Goal: Book appointment/travel/reservation

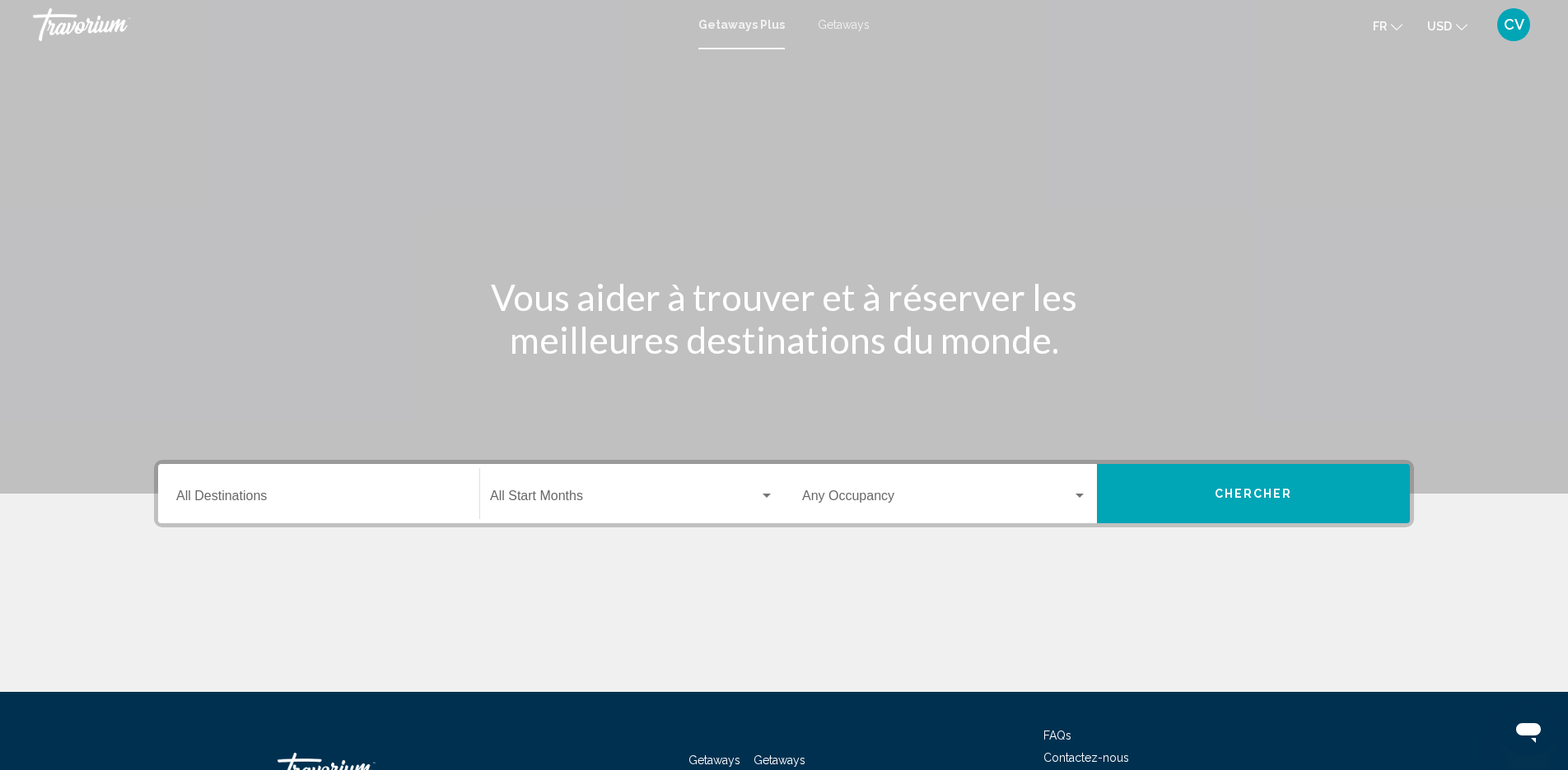
click at [842, 24] on span "Getaways" at bounding box center [844, 25] width 52 height 13
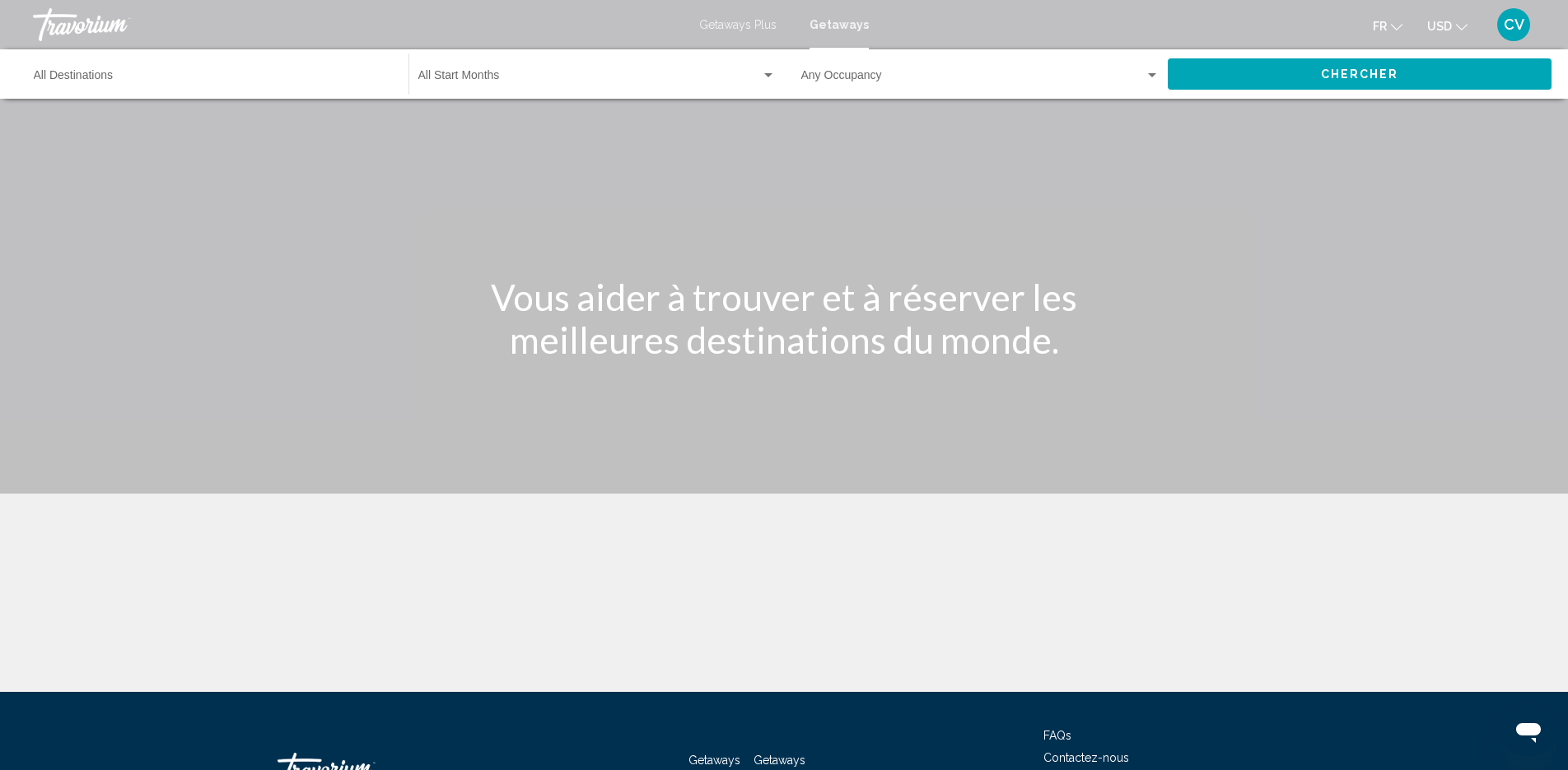
click at [279, 61] on div "Destination All Destinations" at bounding box center [213, 74] width 358 height 45
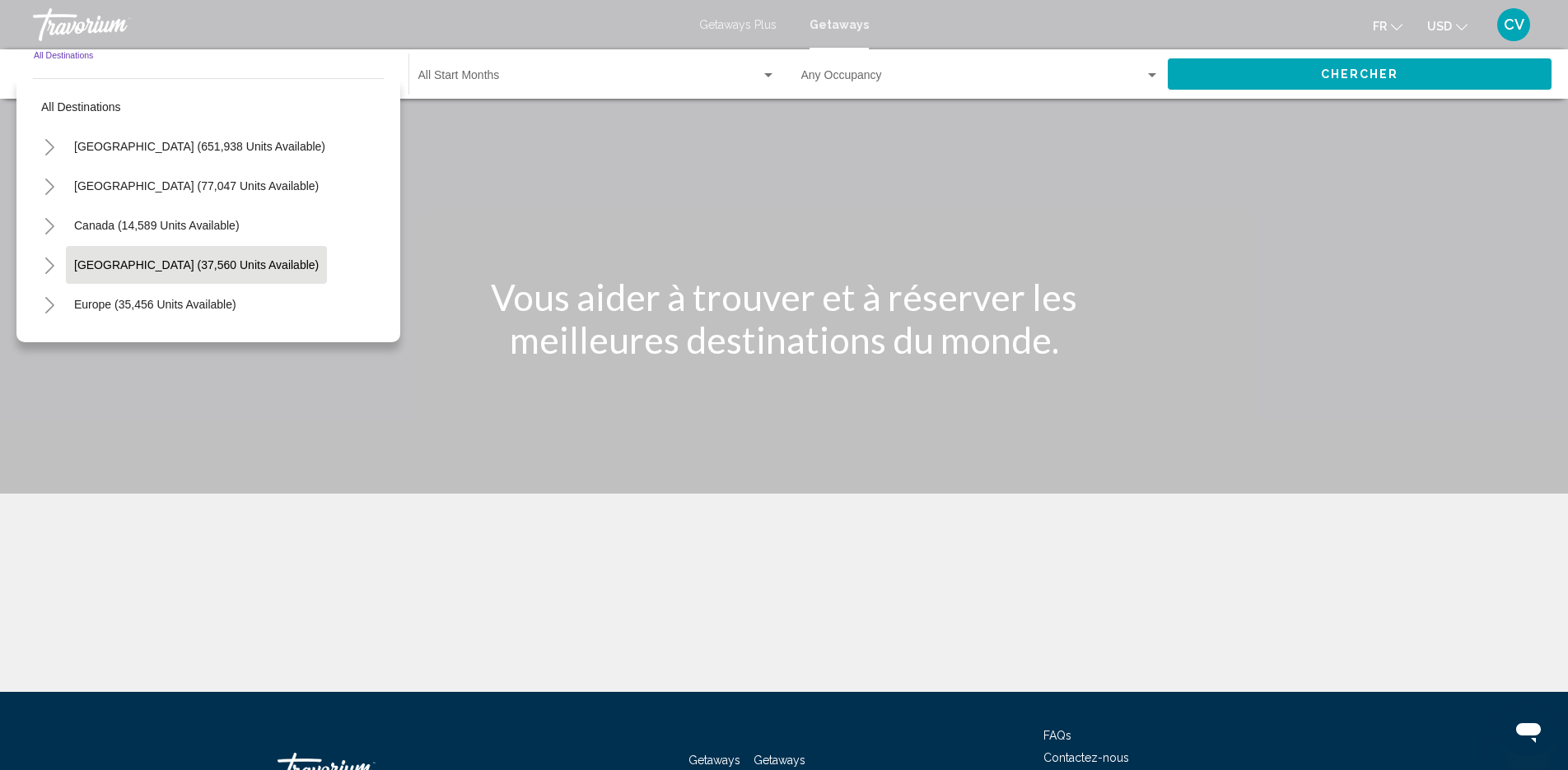
click at [224, 255] on button "Caribbean & Atlantic Islands (37,560 units available)" at bounding box center [196, 264] width 261 height 38
type input "**********"
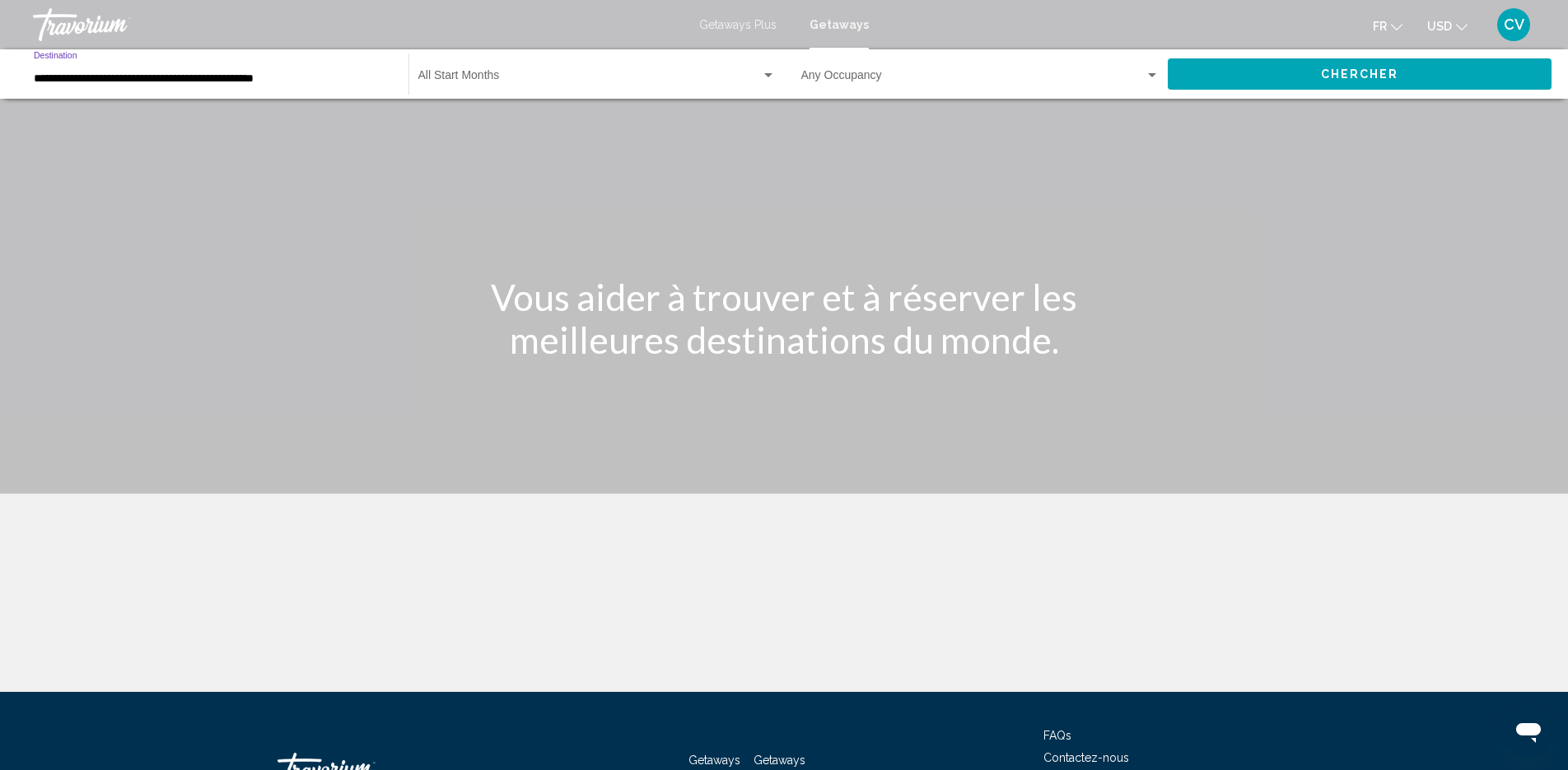
click at [465, 80] on span "Search widget" at bounding box center [589, 79] width 342 height 13
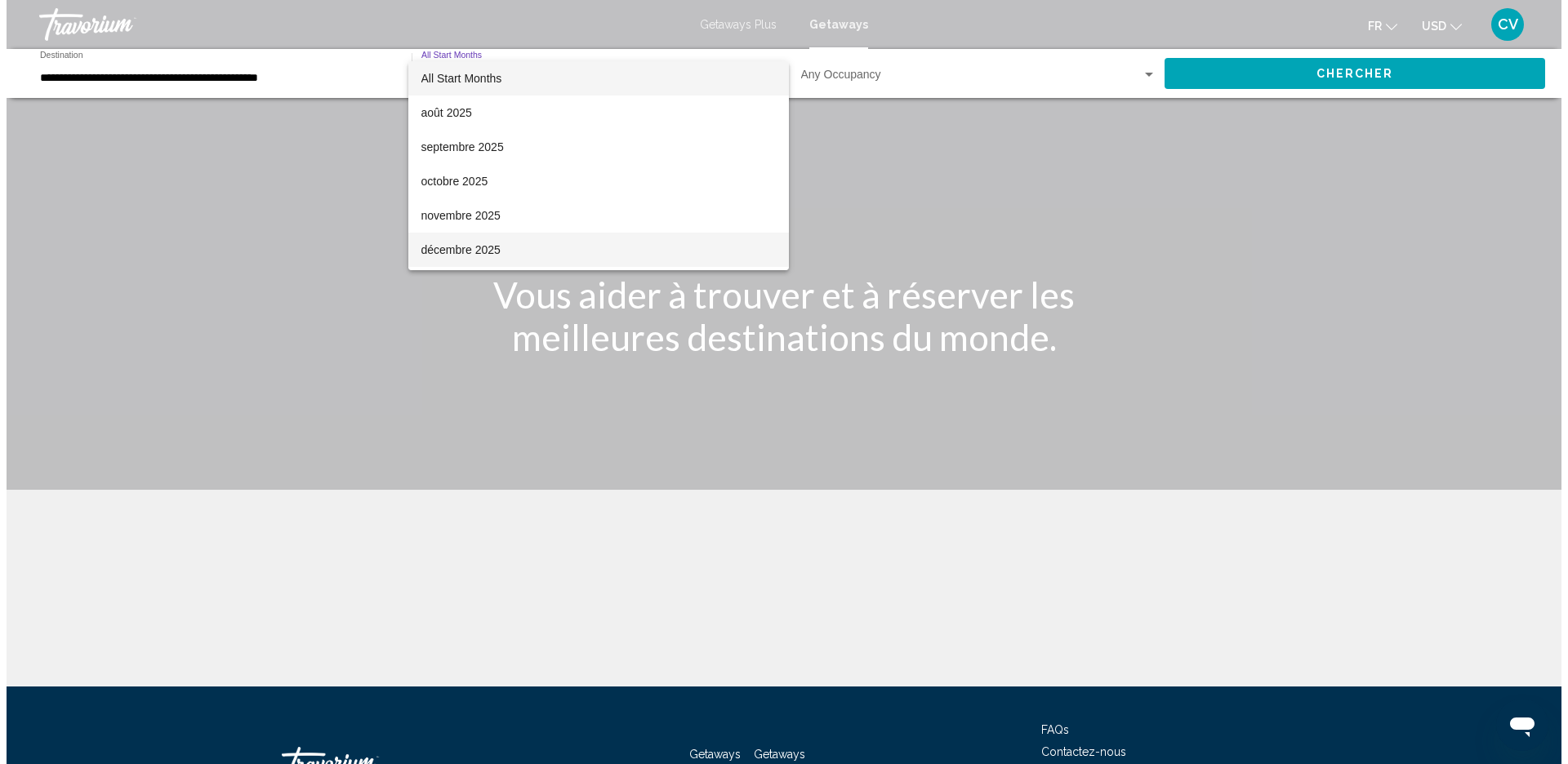
scroll to position [271, 0]
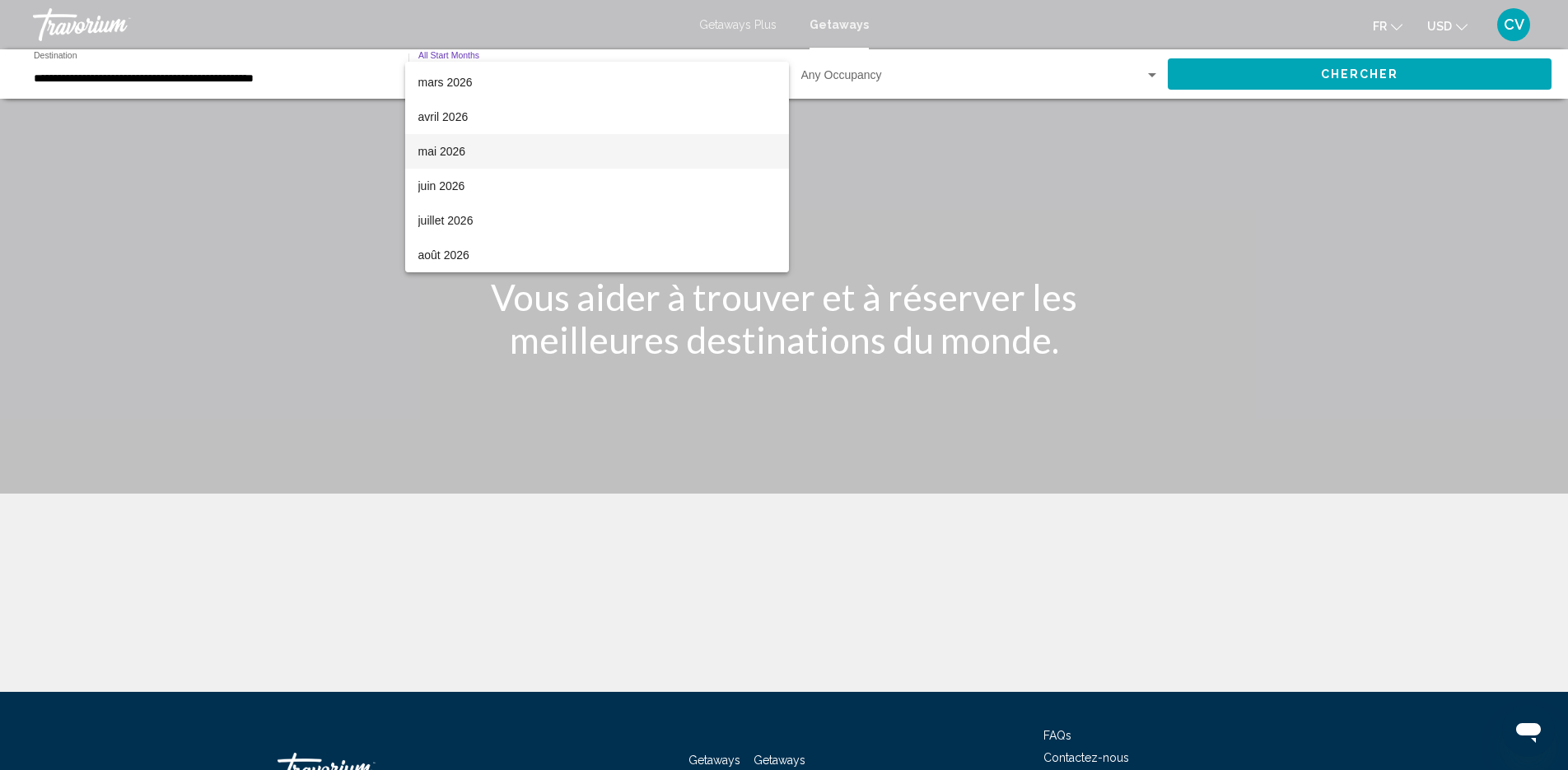
click at [467, 162] on span "mai 2026" at bounding box center [597, 151] width 357 height 35
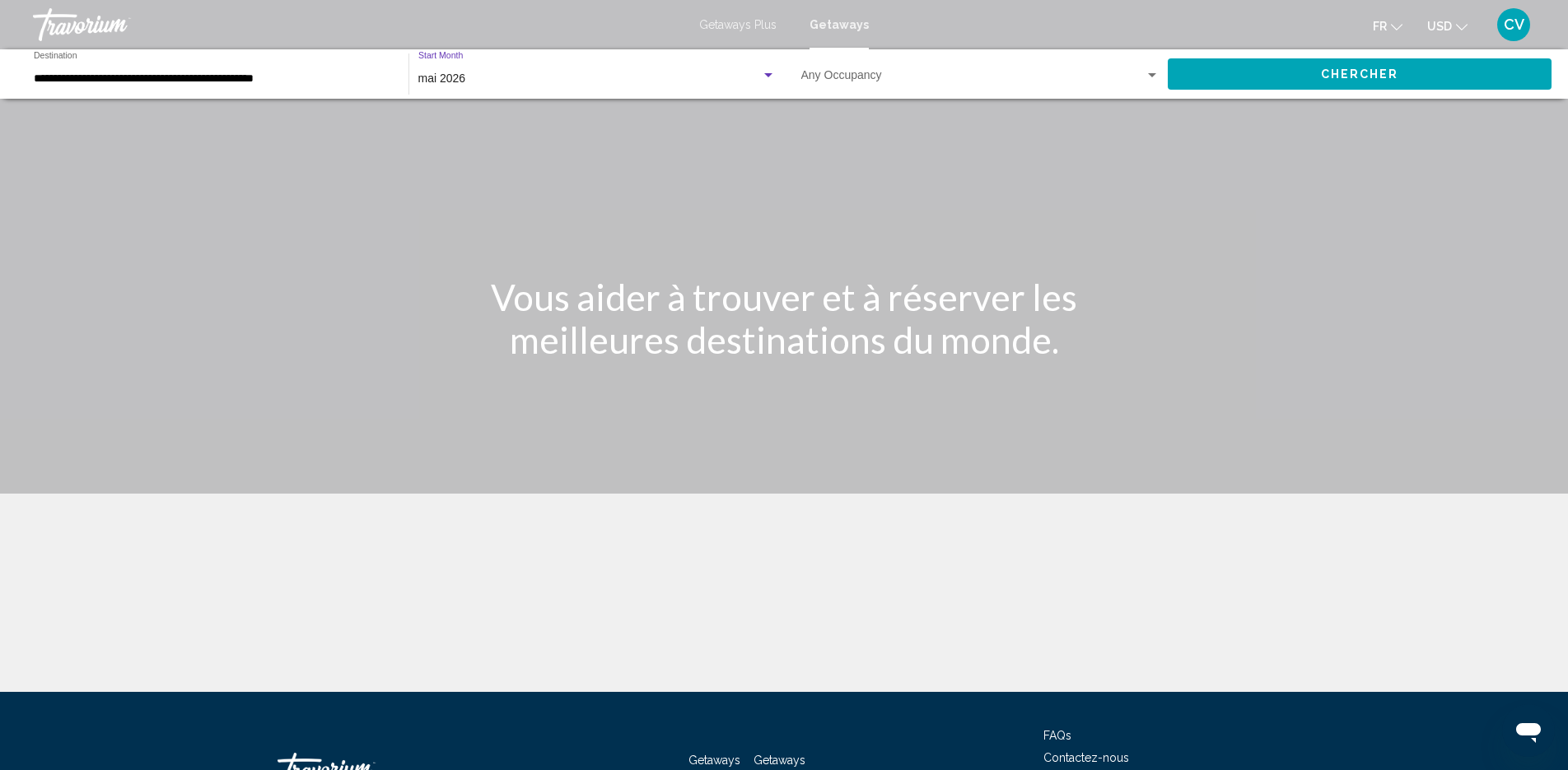
click at [930, 96] on mat-form-field "Occupancy Any Occupancy" at bounding box center [980, 74] width 375 height 51
click at [913, 82] on span "Search widget" at bounding box center [973, 79] width 343 height 13
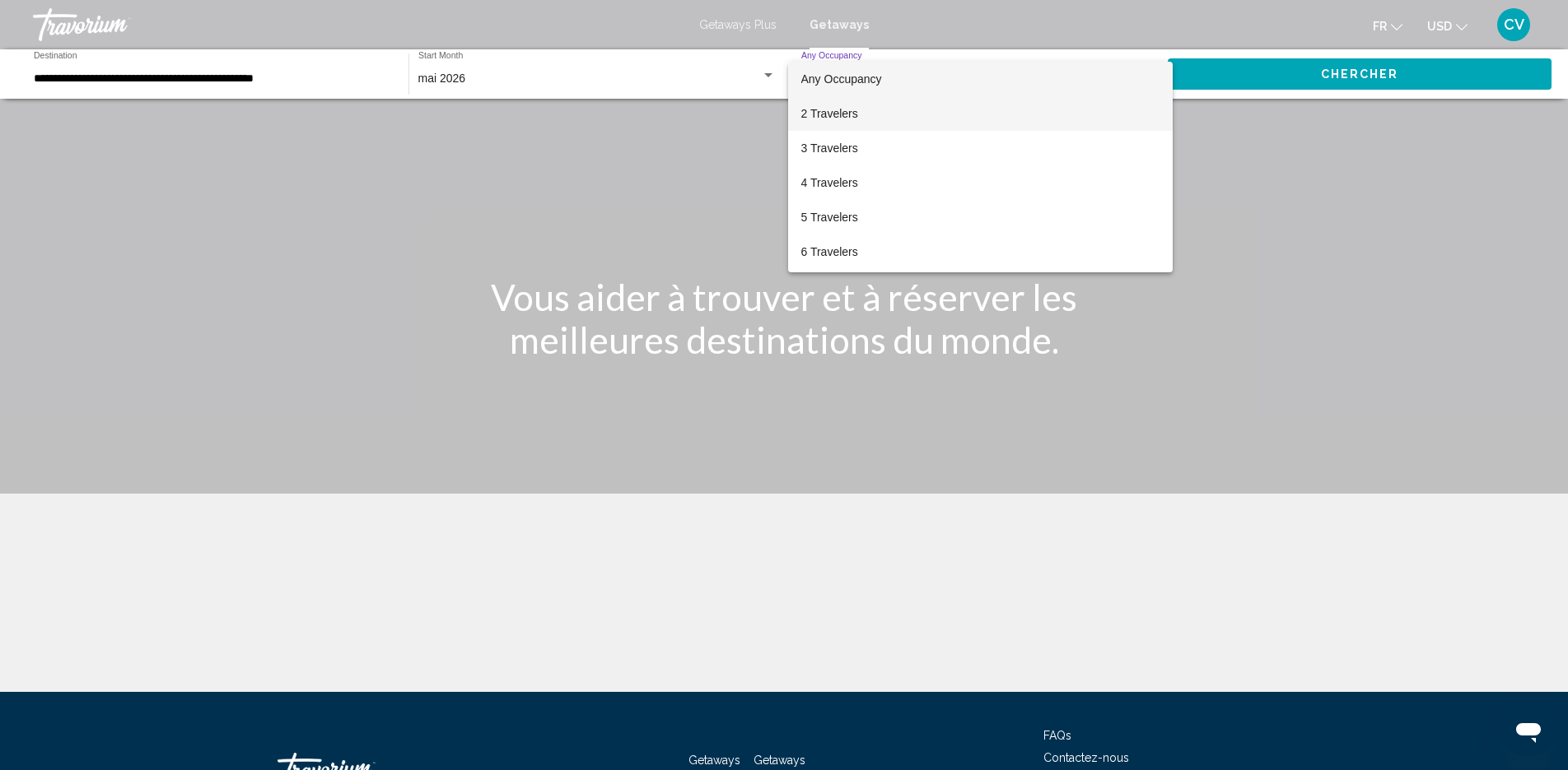
click at [902, 117] on span "2 Travelers" at bounding box center [980, 114] width 358 height 35
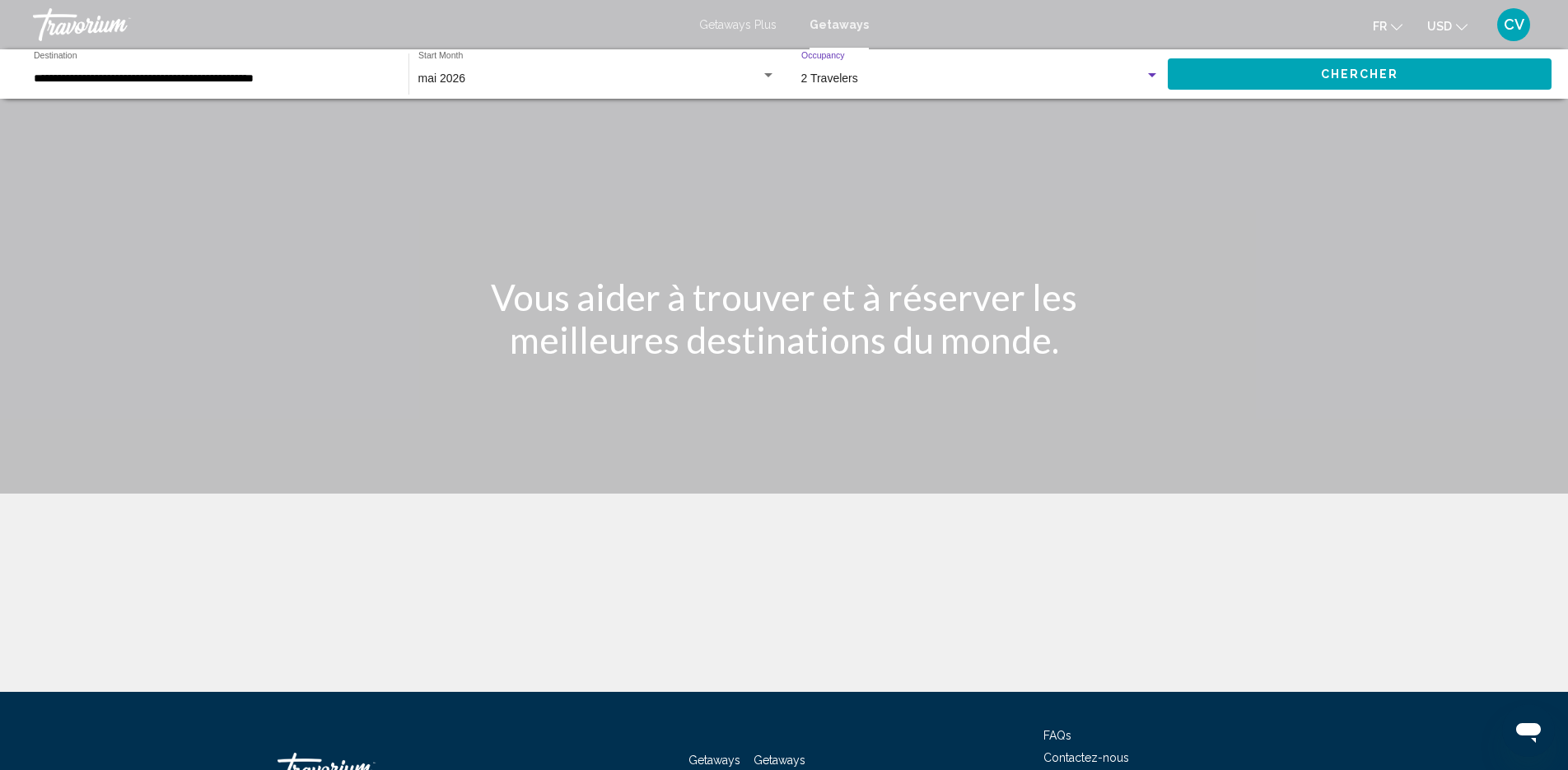
click at [1314, 82] on button "Chercher" at bounding box center [1360, 73] width 384 height 30
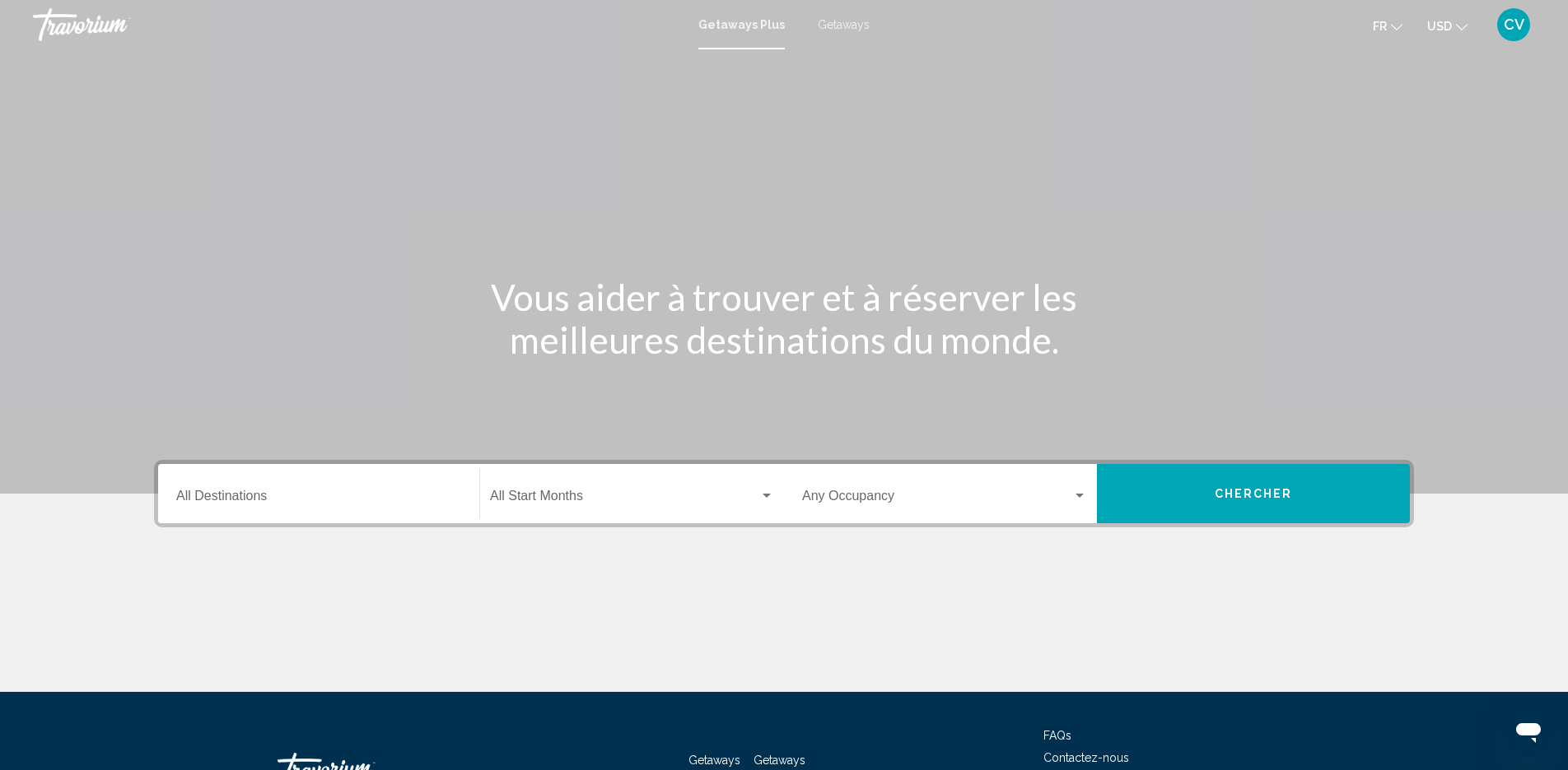
click at [353, 482] on div "Destination All Destinations" at bounding box center [319, 494] width 285 height 52
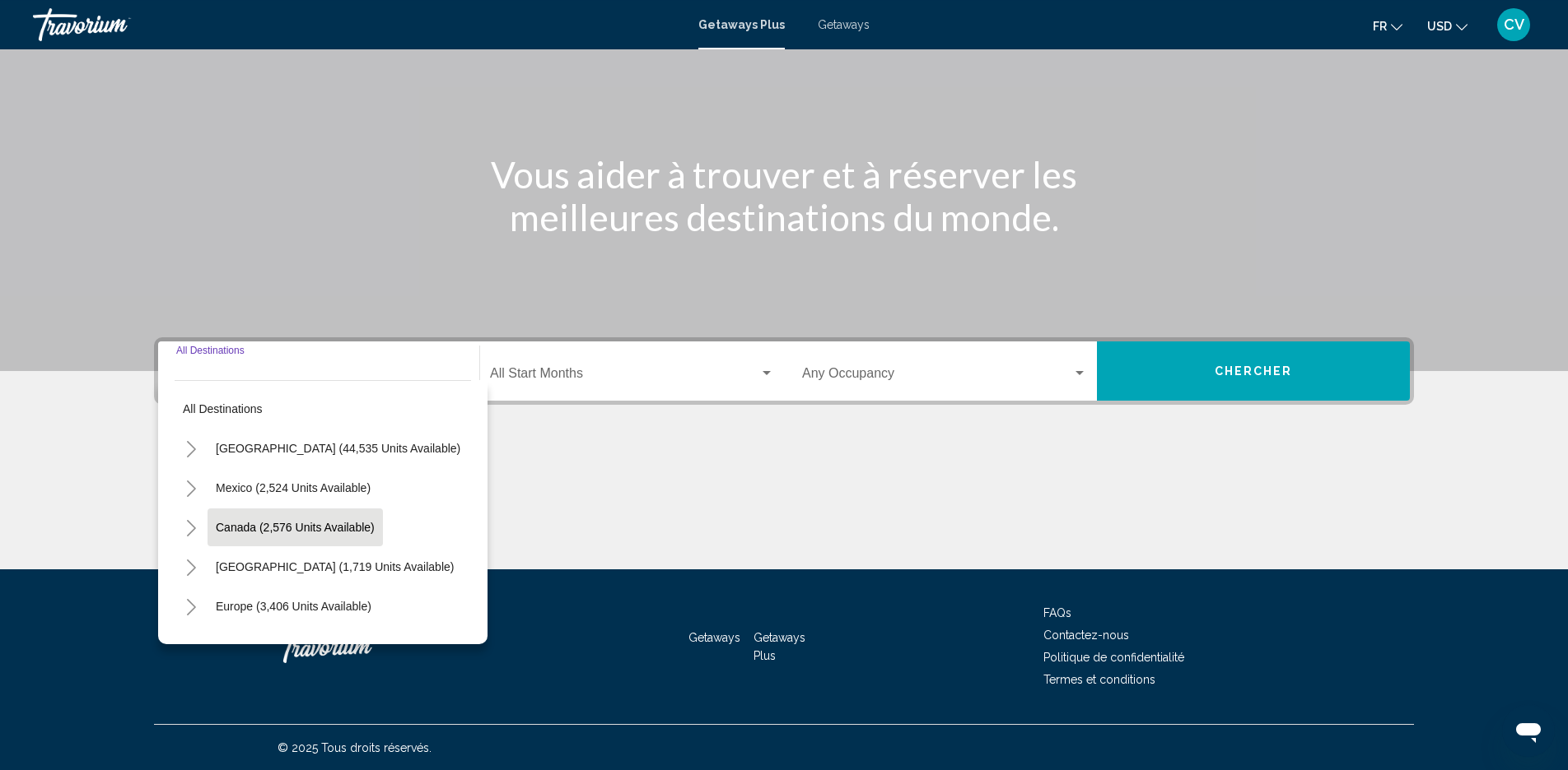
scroll to position [124, 0]
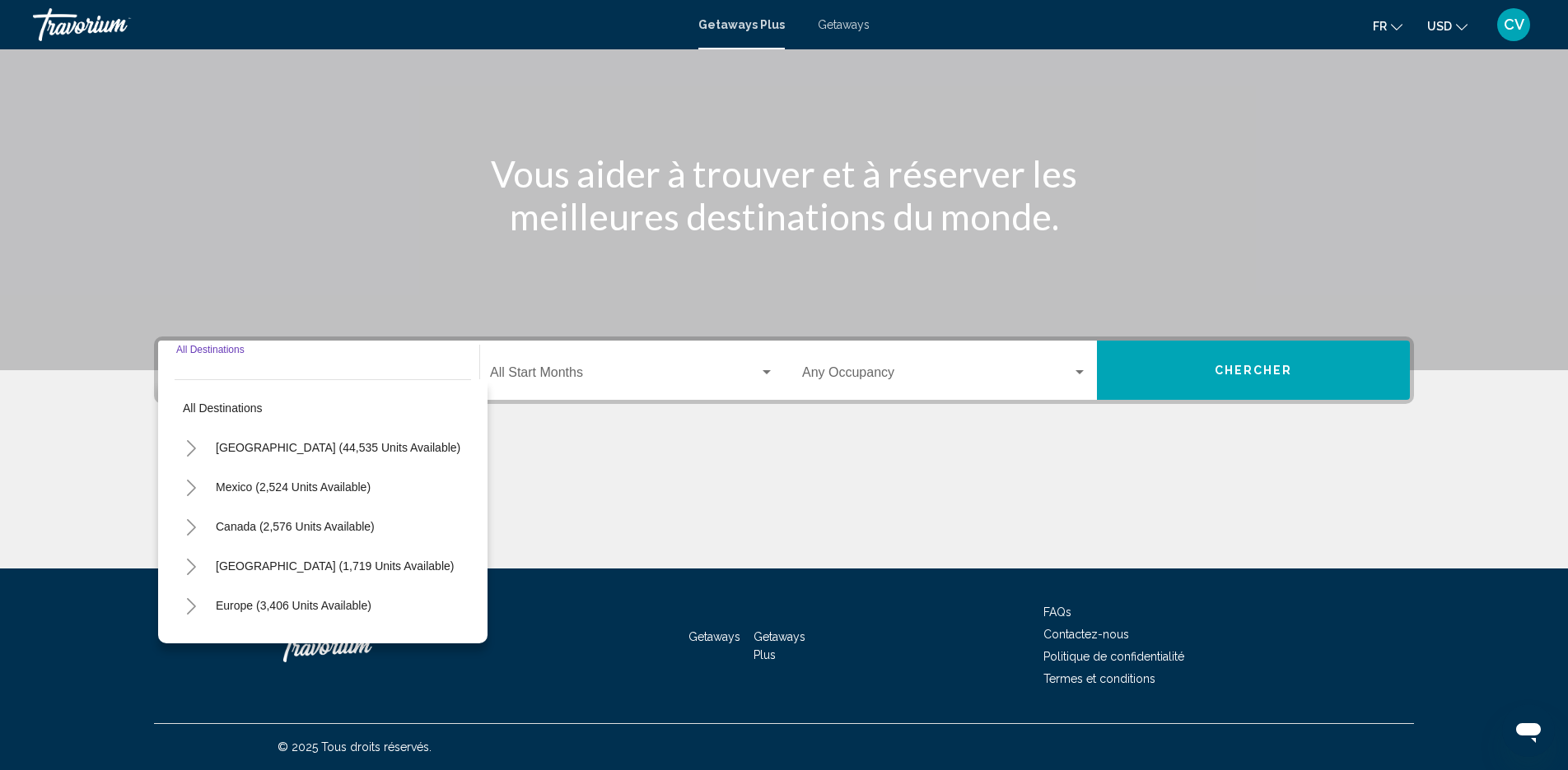
click at [286, 554] on button "[GEOGRAPHIC_DATA] (1,719 units available)" at bounding box center [334, 565] width 254 height 38
type input "**********"
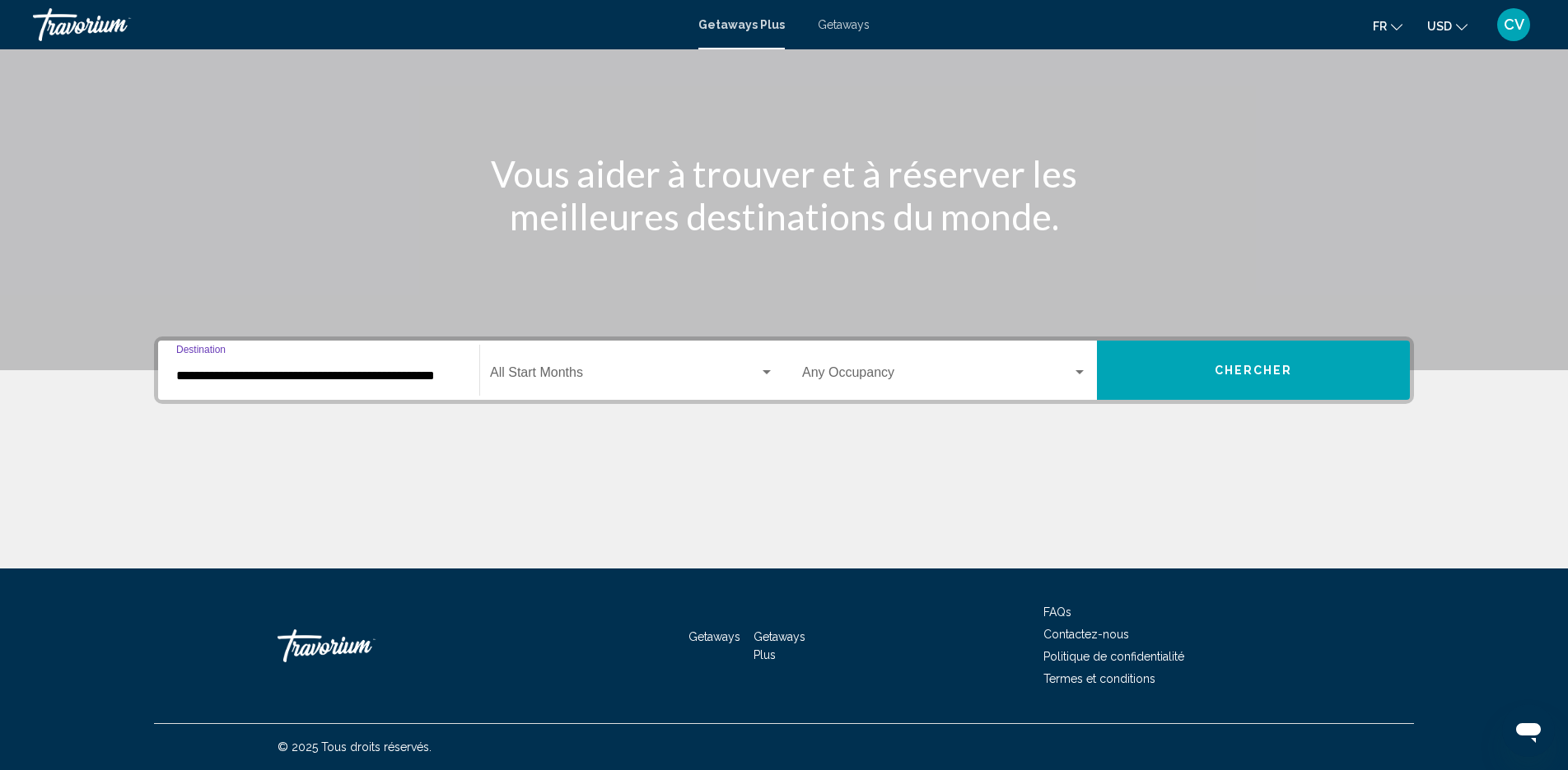
scroll to position [0, 13]
click at [558, 381] on span "Search widget" at bounding box center [624, 376] width 269 height 15
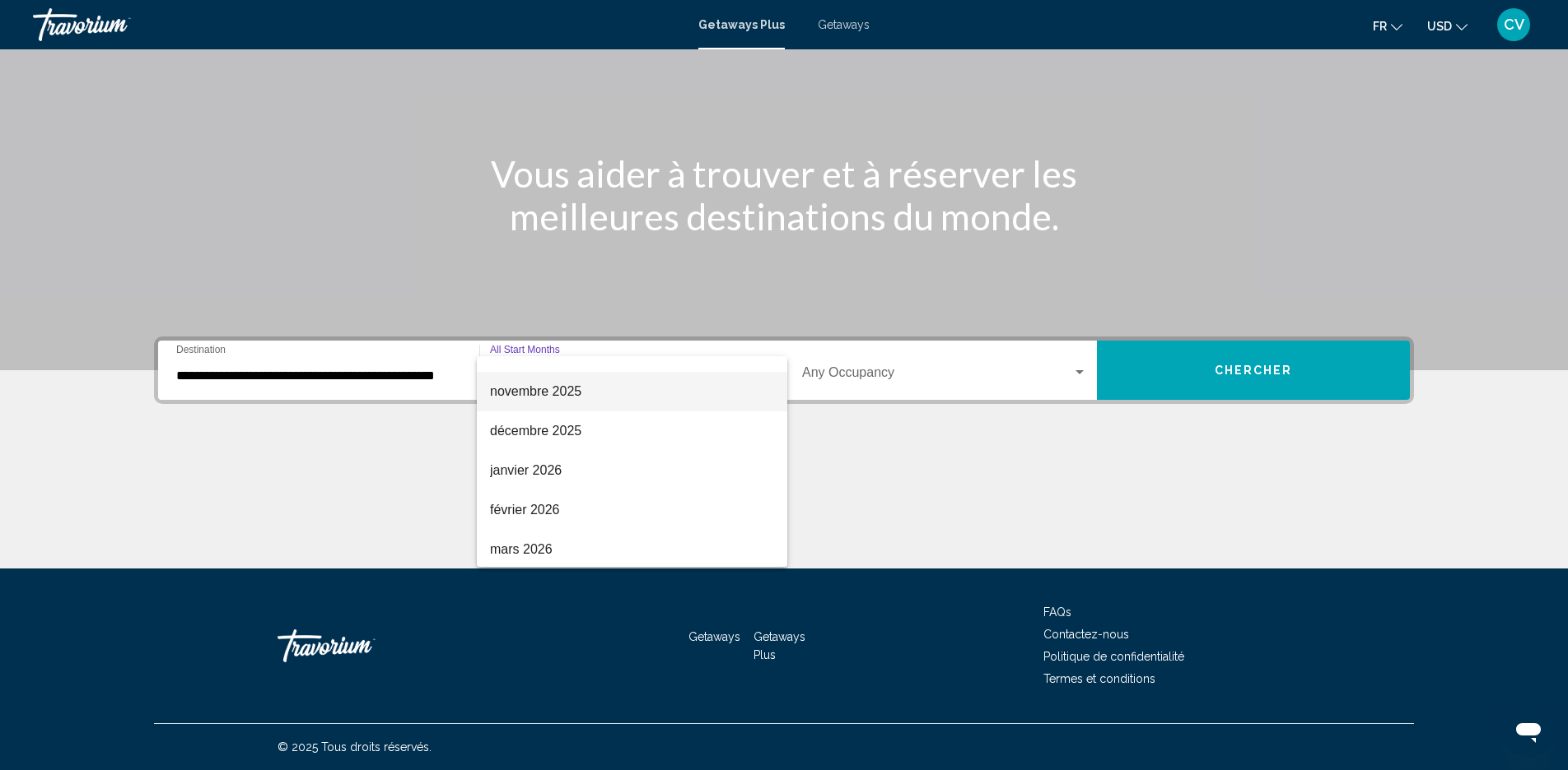
scroll to position [187, 0]
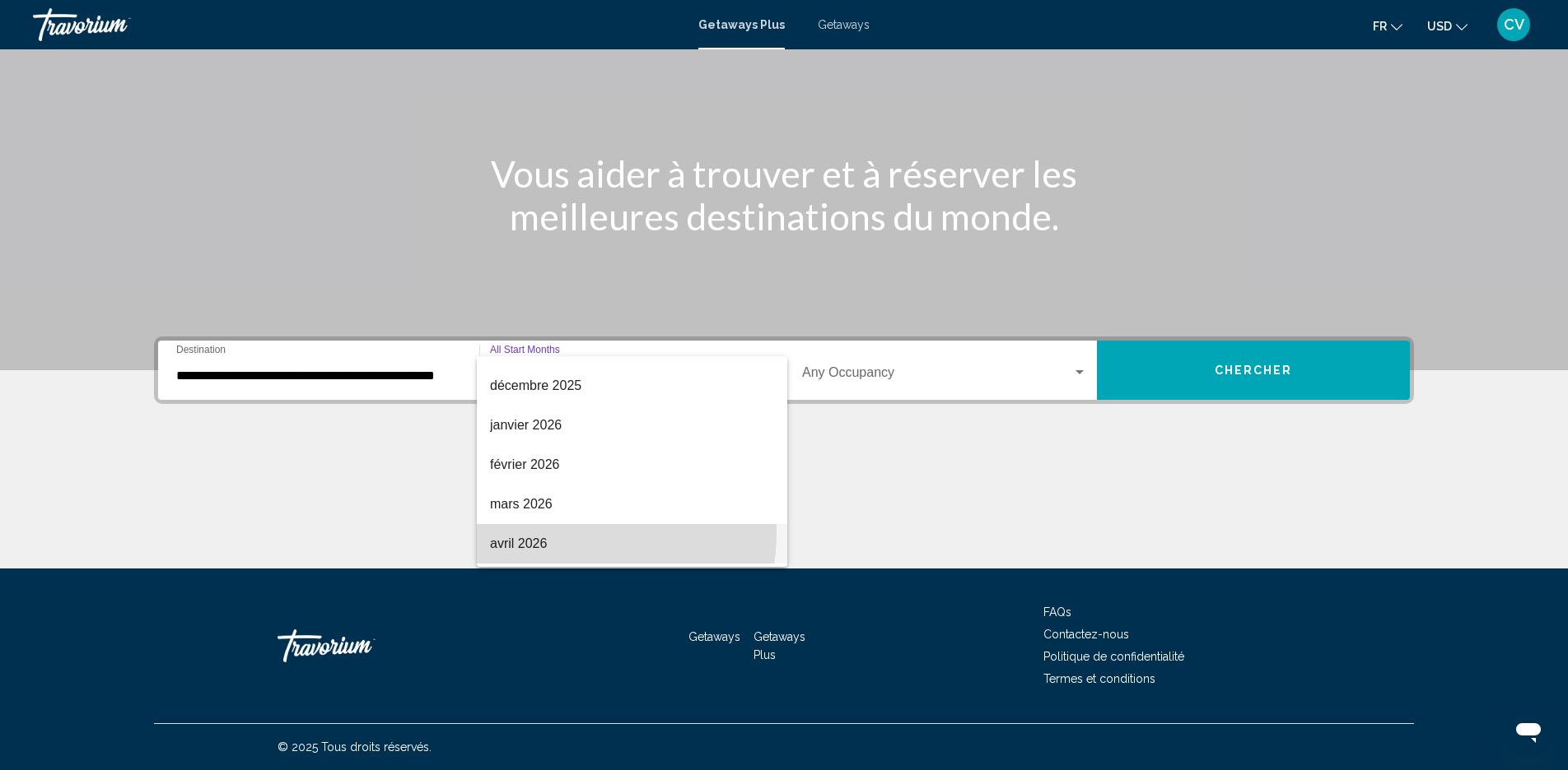
click at [549, 531] on span "avril 2026" at bounding box center [632, 543] width 284 height 39
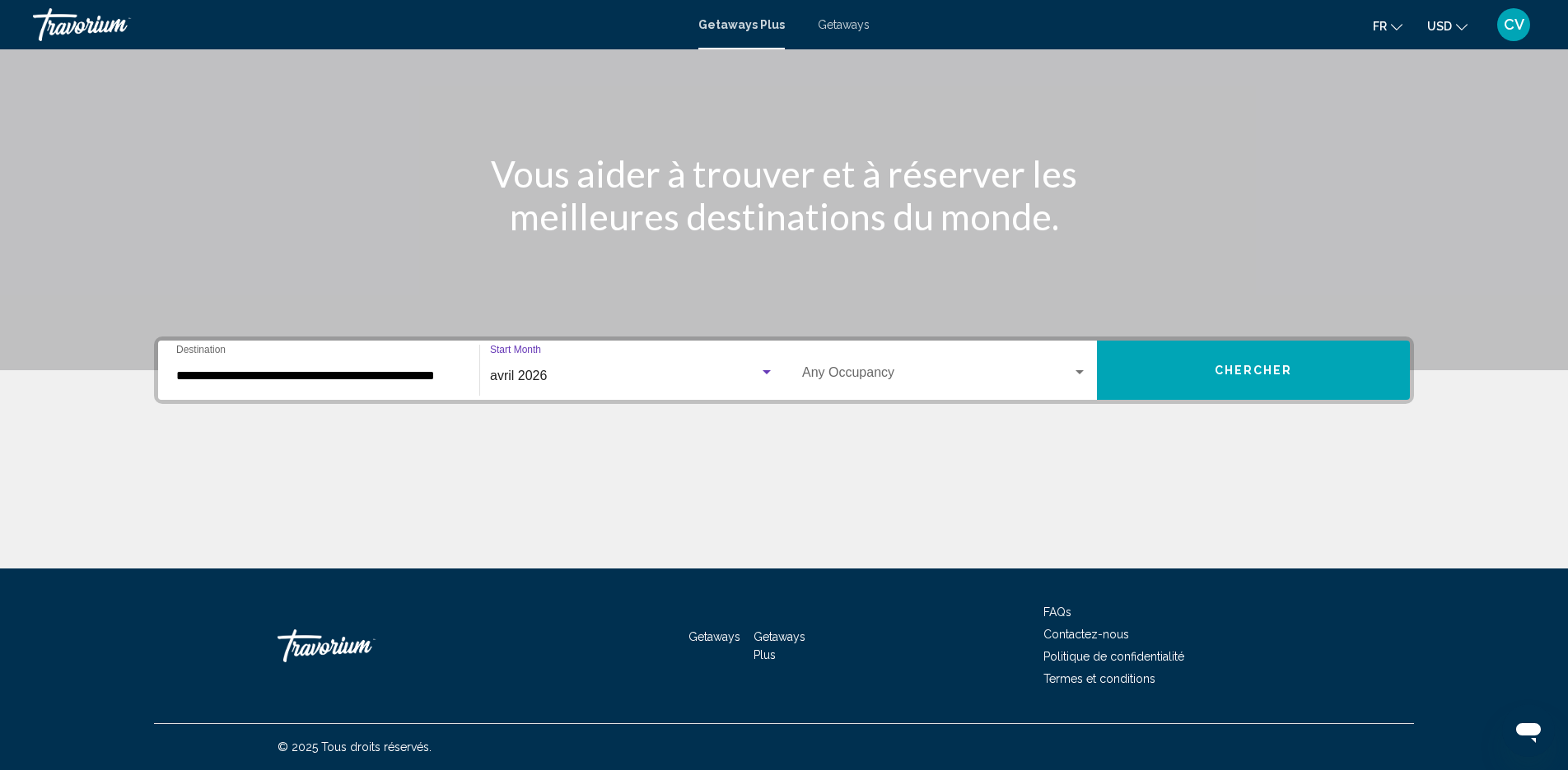
click at [848, 387] on div "Occupancy Any Occupancy" at bounding box center [945, 371] width 285 height 52
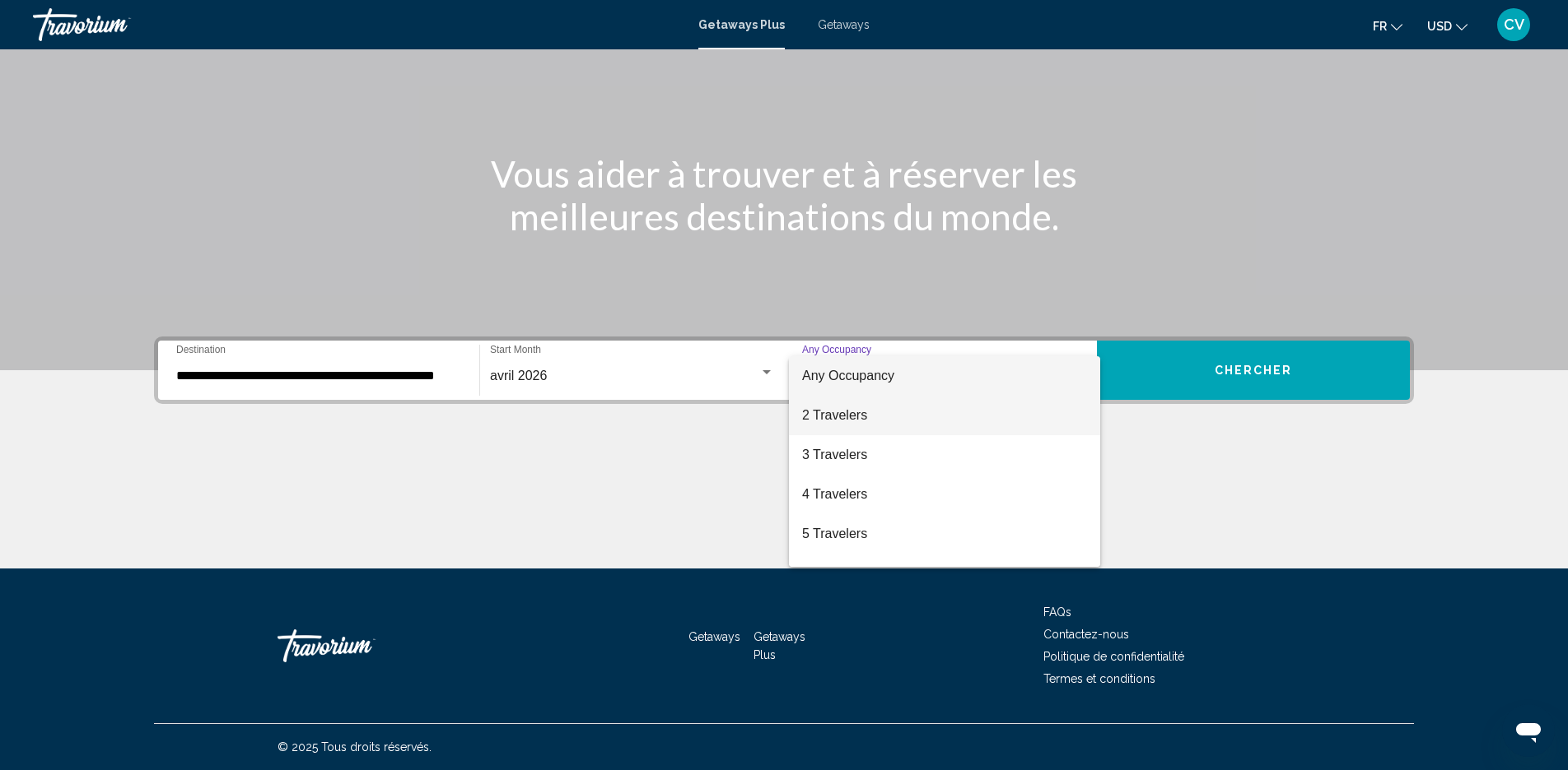
click at [847, 429] on span "2 Travelers" at bounding box center [945, 415] width 285 height 39
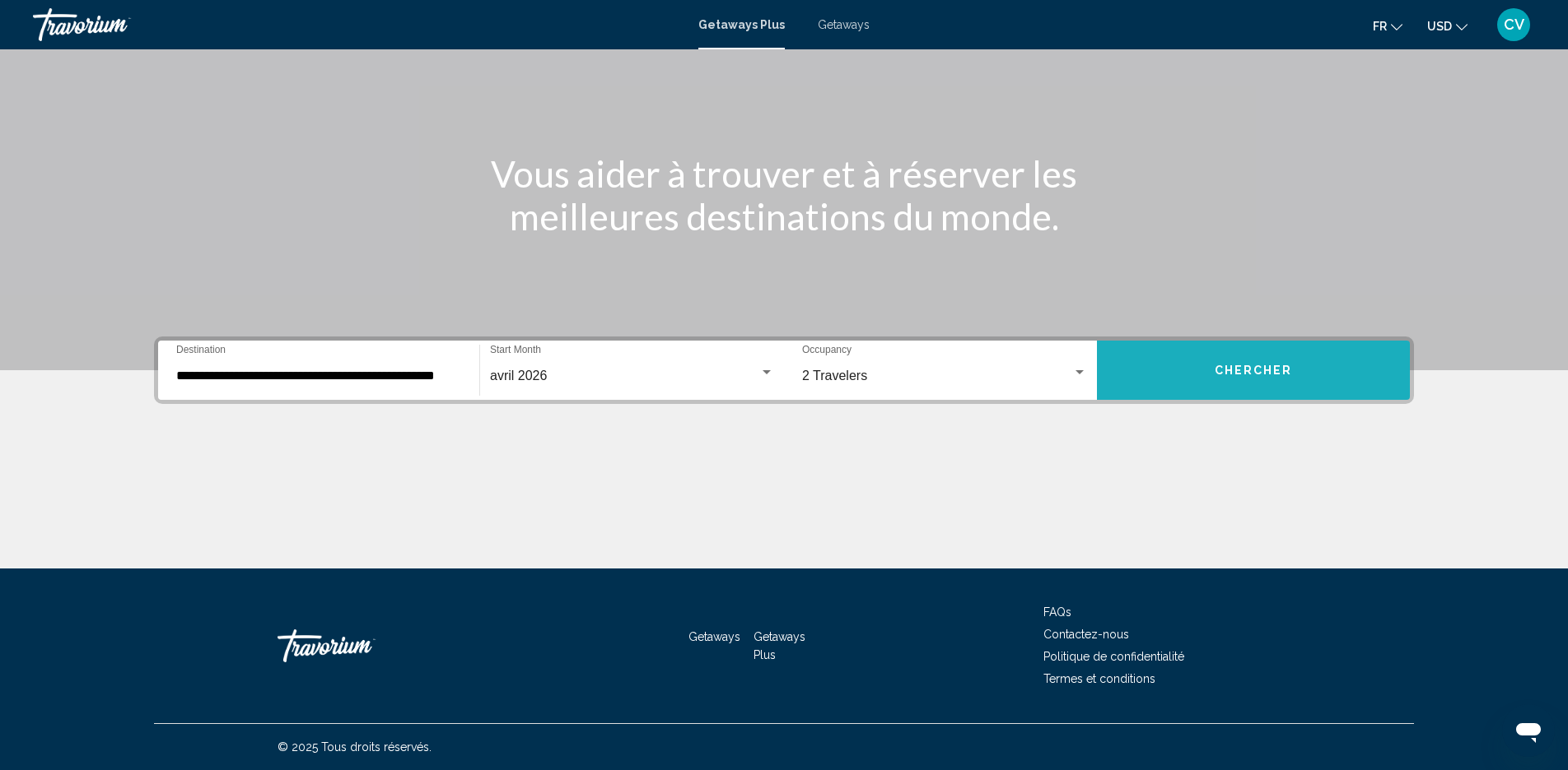
click at [1239, 372] on span "Chercher" at bounding box center [1253, 371] width 78 height 13
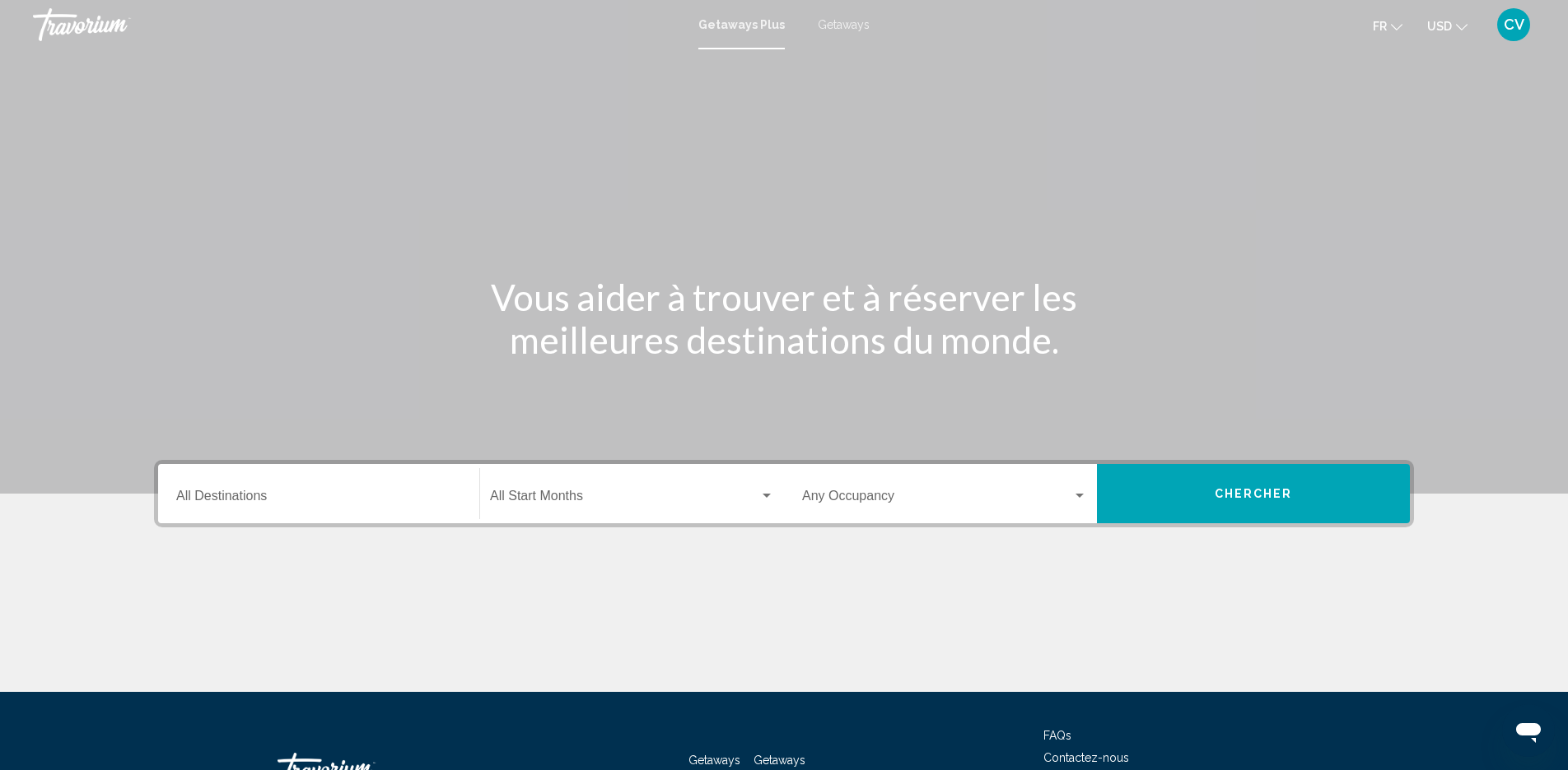
click at [831, 23] on span "Getaways" at bounding box center [844, 25] width 52 height 13
click at [387, 483] on div "Destination All Destinations" at bounding box center [319, 494] width 285 height 52
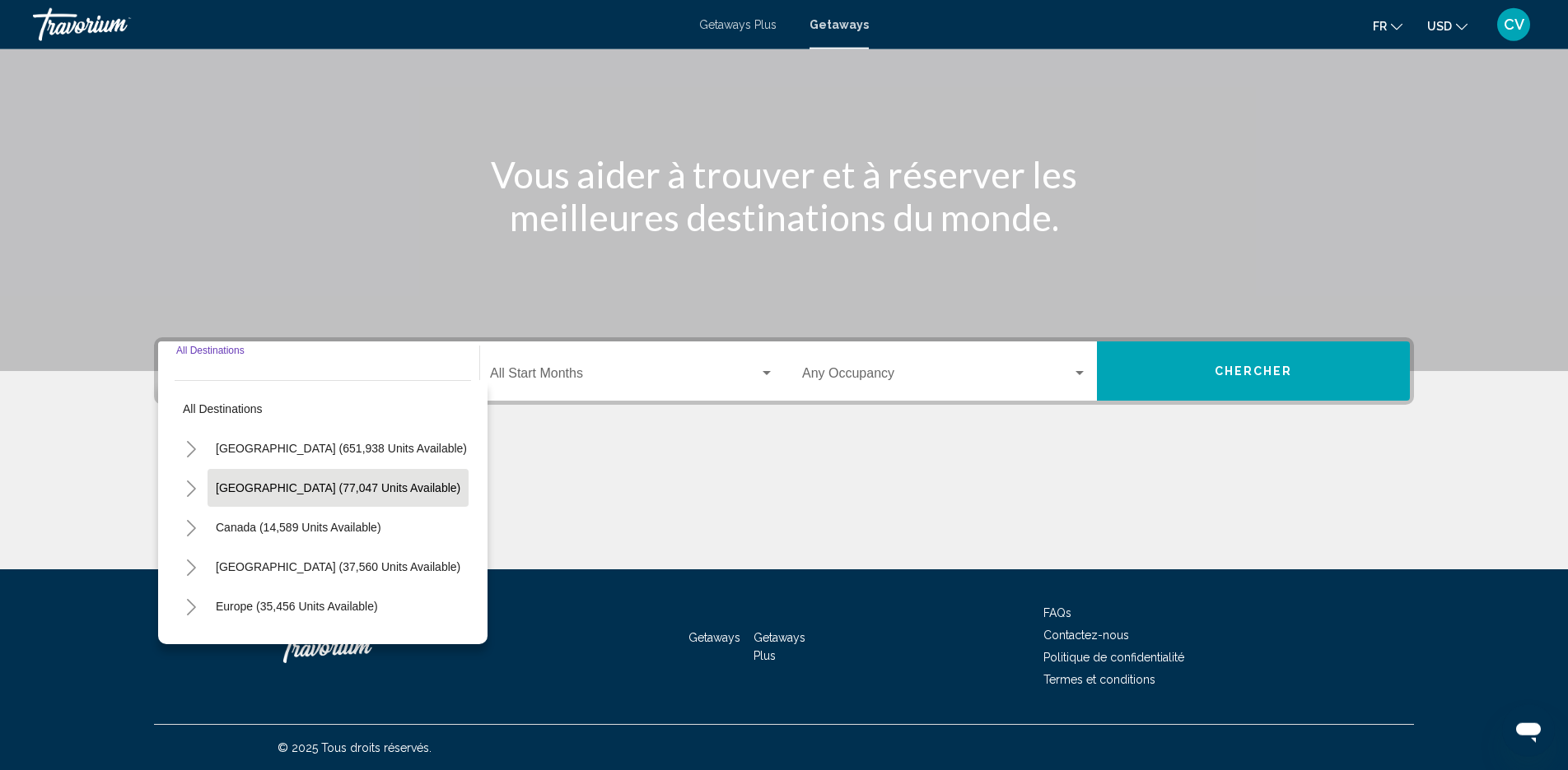
scroll to position [124, 0]
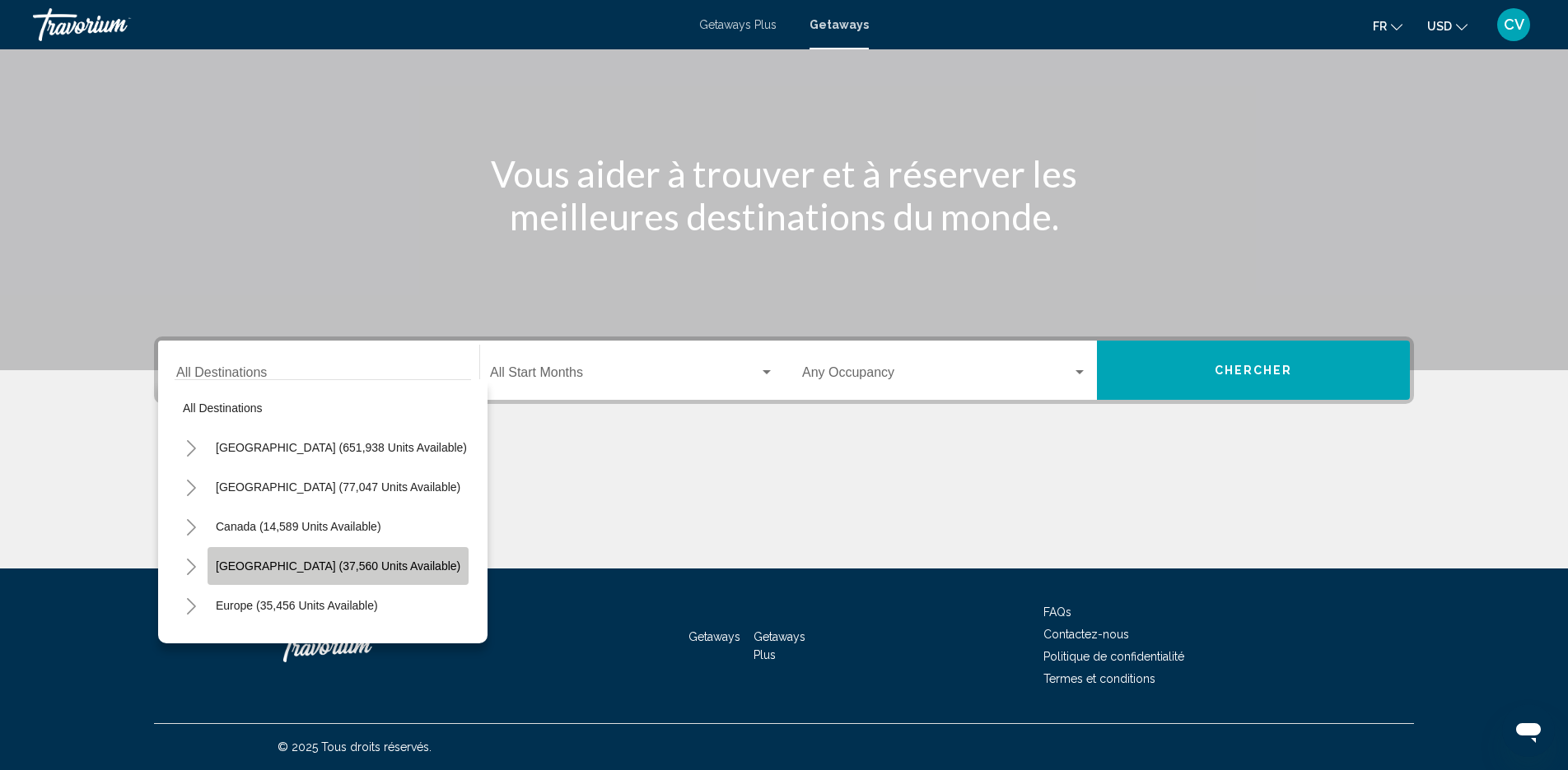
click at [328, 556] on button "Caribbean & Atlantic Islands (37,560 units available)" at bounding box center [338, 565] width 261 height 38
type input "**********"
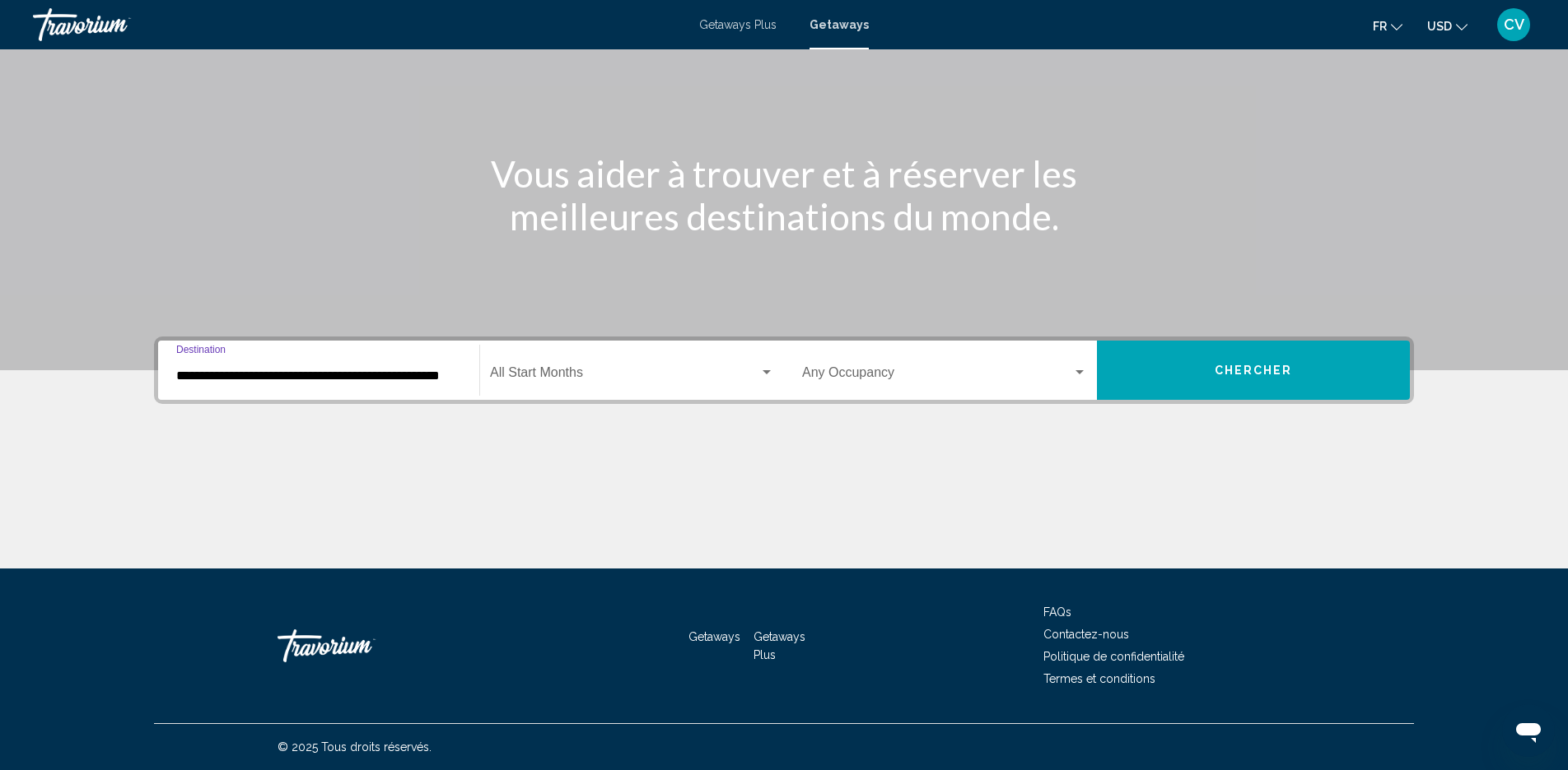
scroll to position [0, 20]
click at [512, 393] on div "Start Month All Start Months" at bounding box center [632, 371] width 284 height 52
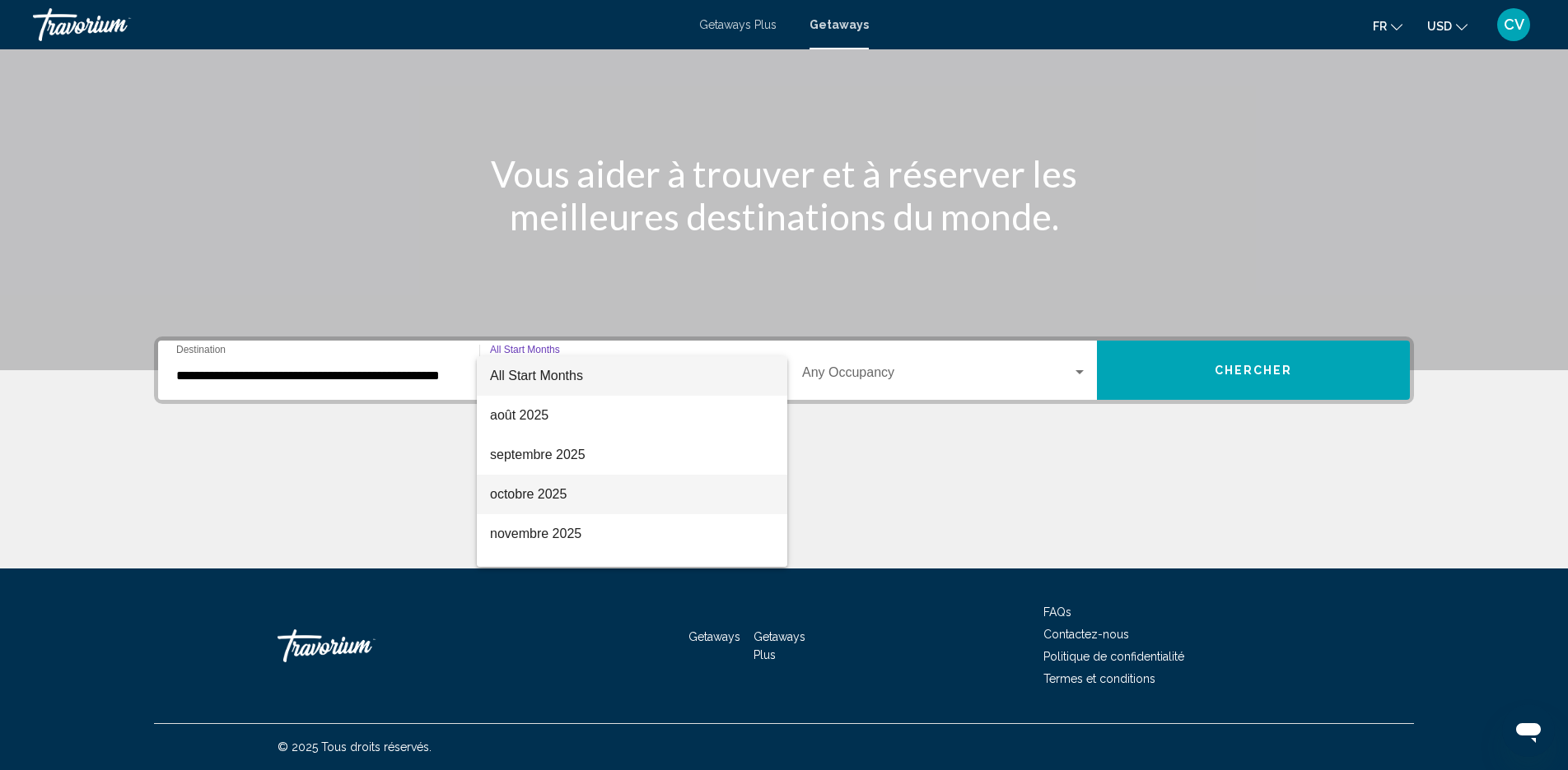
scroll to position [282, 0]
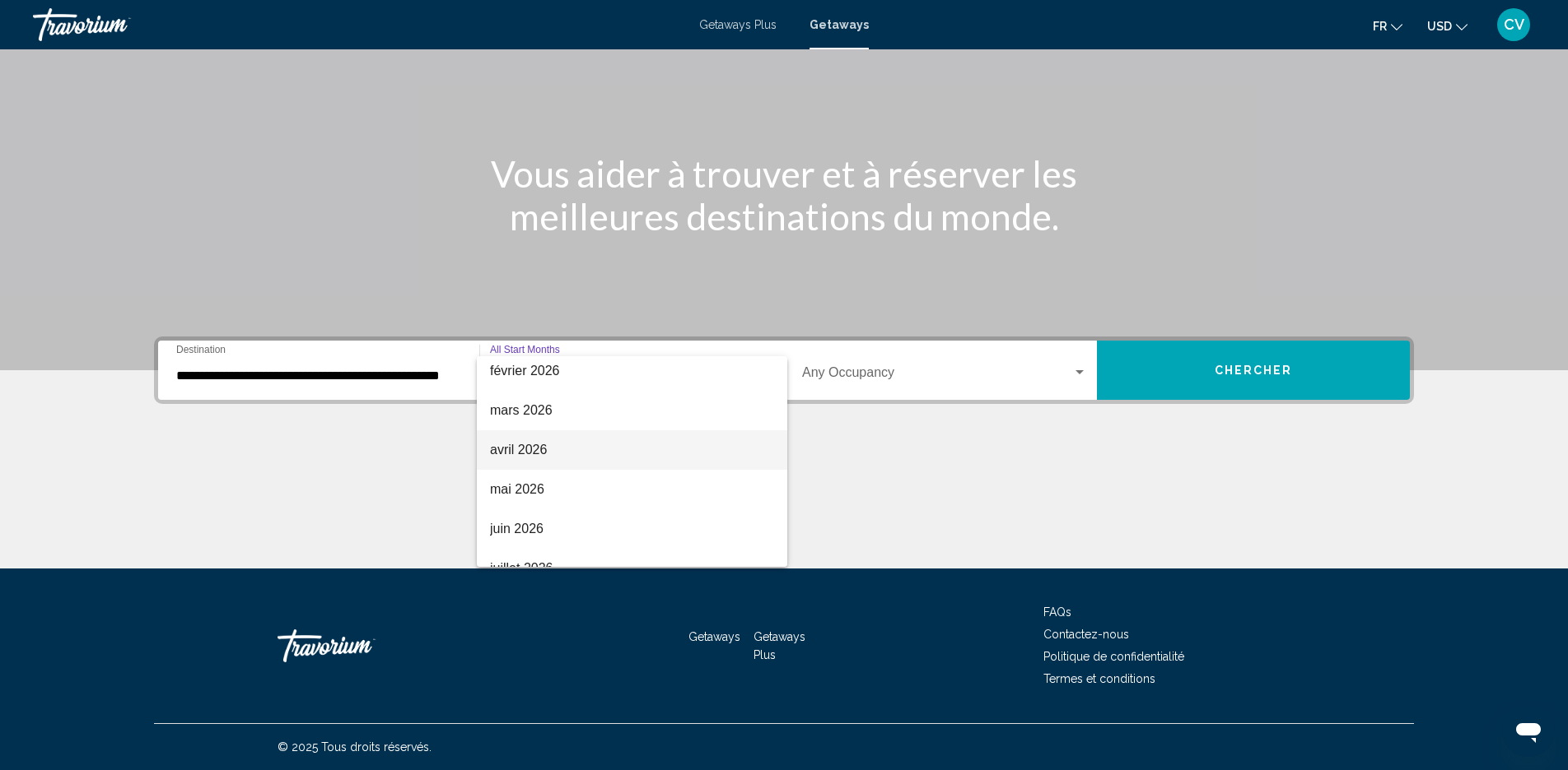
click at [523, 456] on span "avril 2026" at bounding box center [632, 450] width 284 height 39
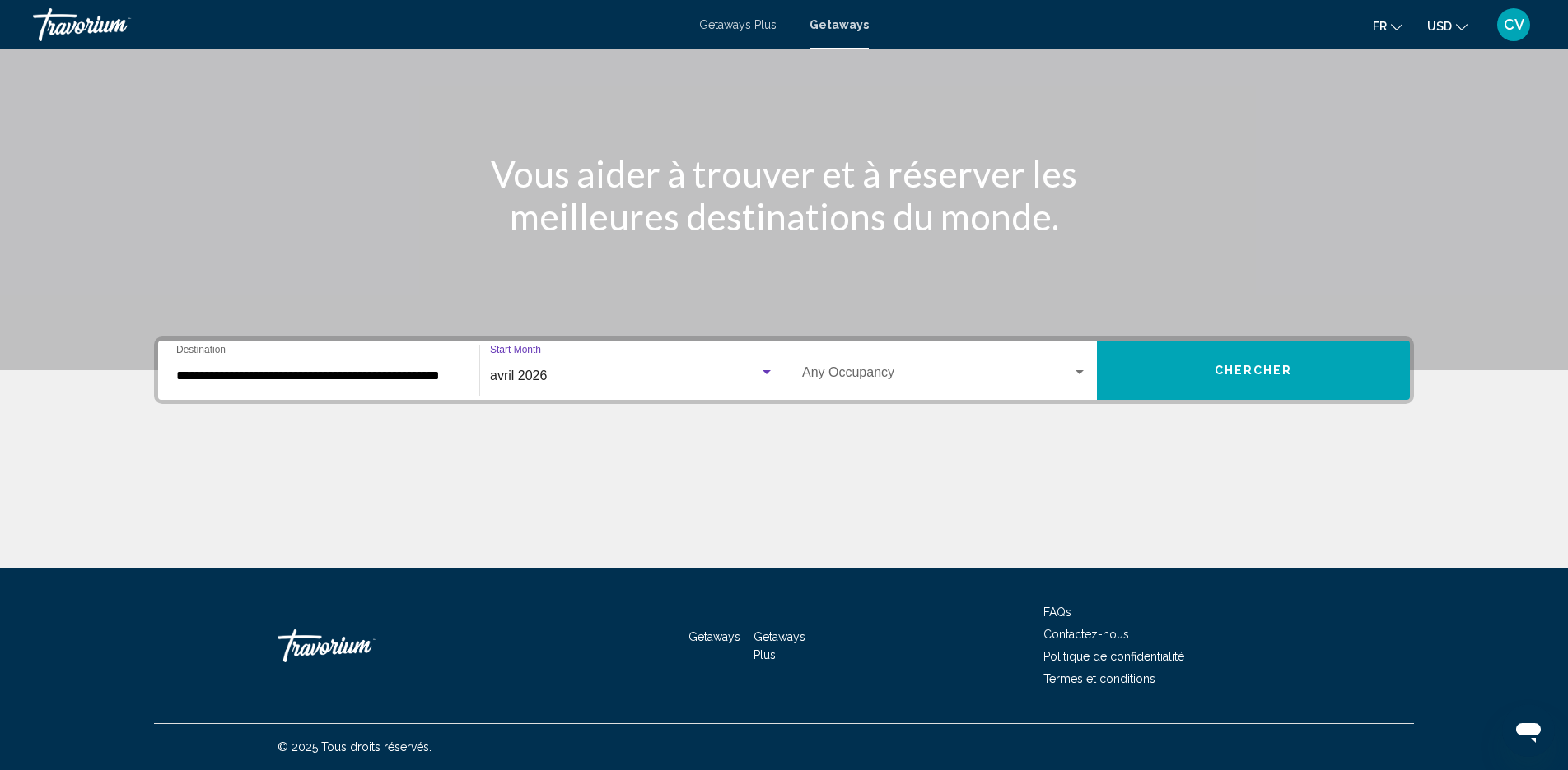
click at [861, 381] on span "Search widget" at bounding box center [937, 376] width 270 height 15
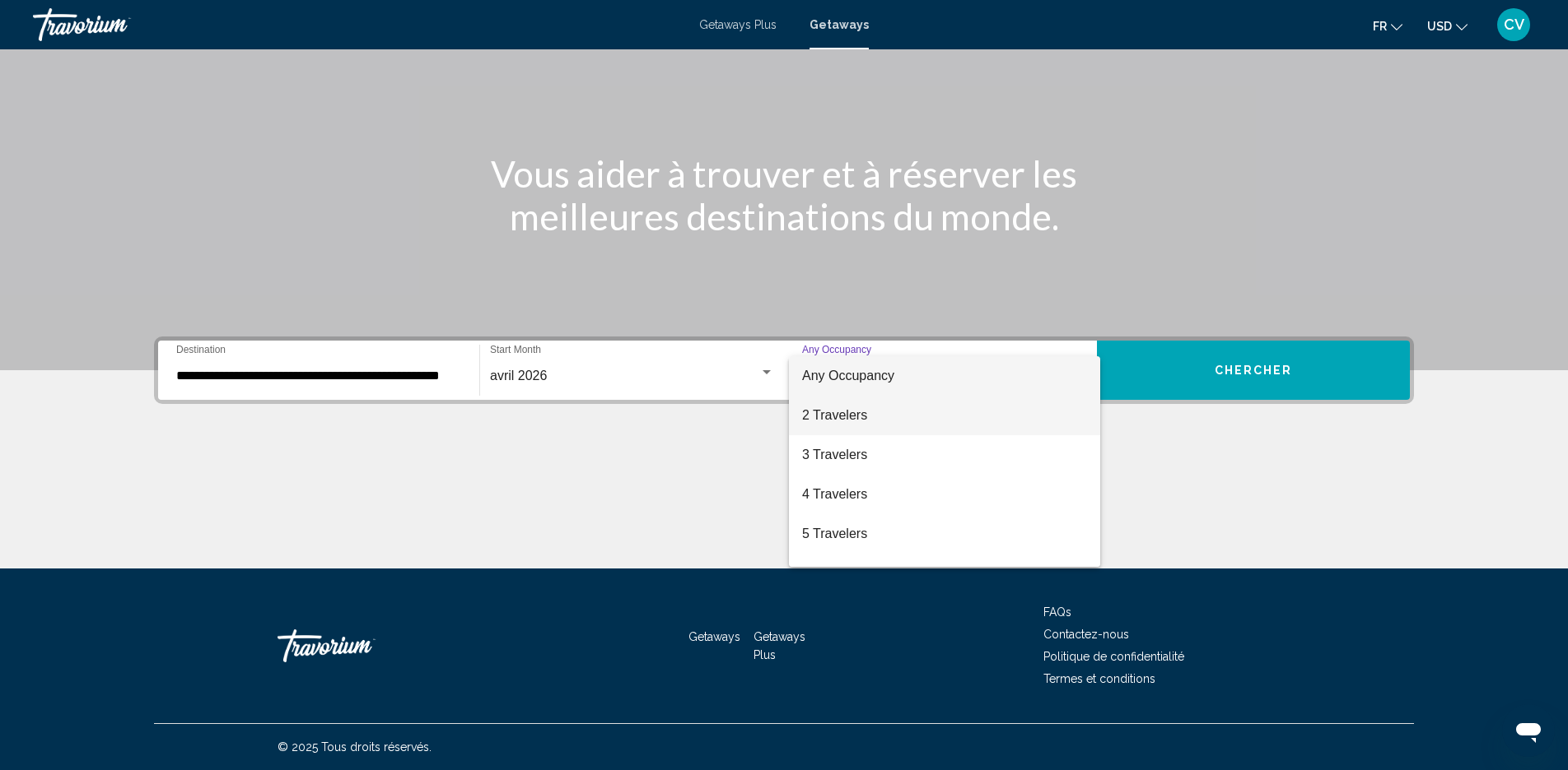
click at [862, 416] on span "2 Travelers" at bounding box center [945, 415] width 285 height 39
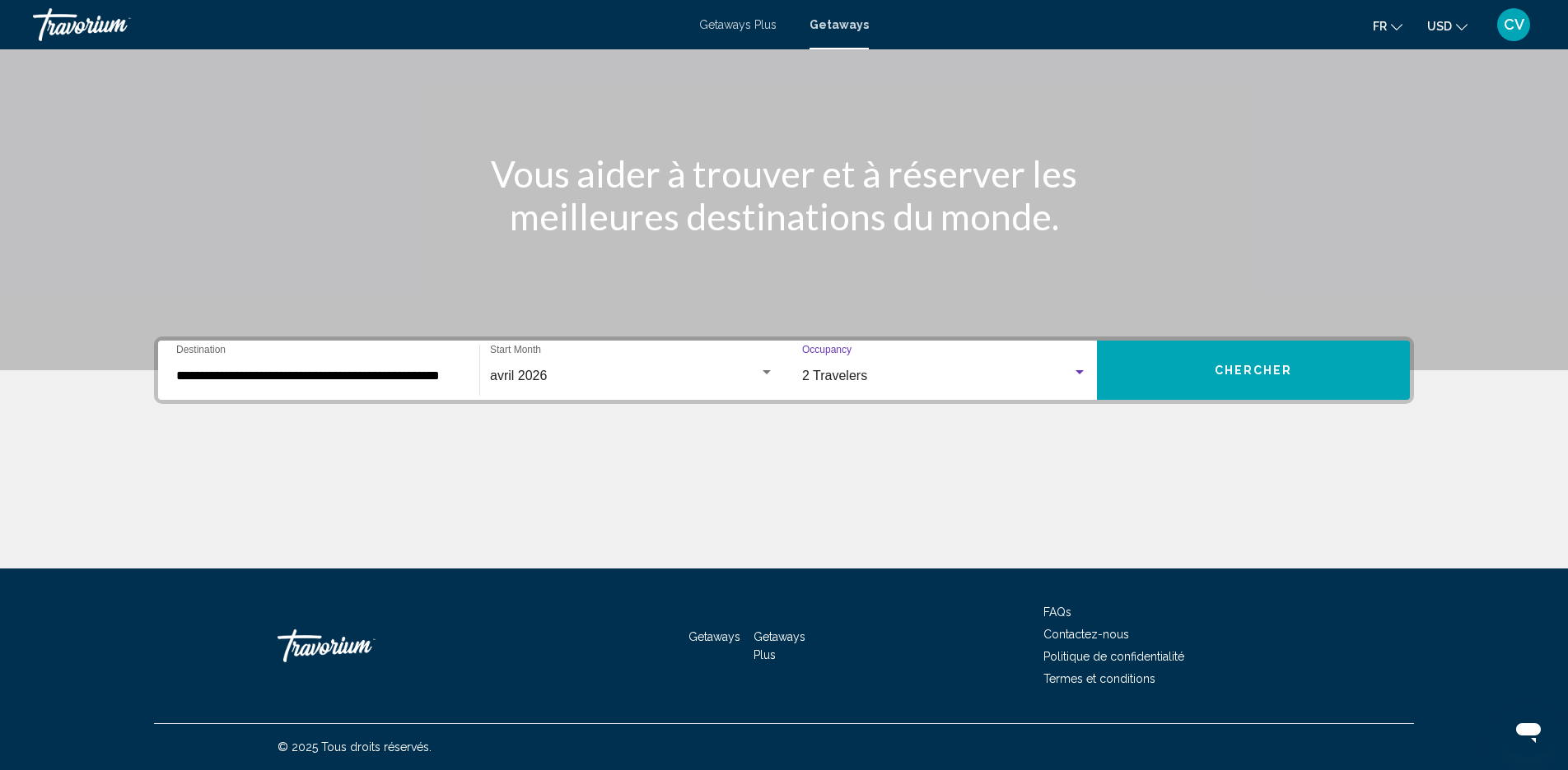
click at [1225, 372] on span "Chercher" at bounding box center [1253, 371] width 78 height 13
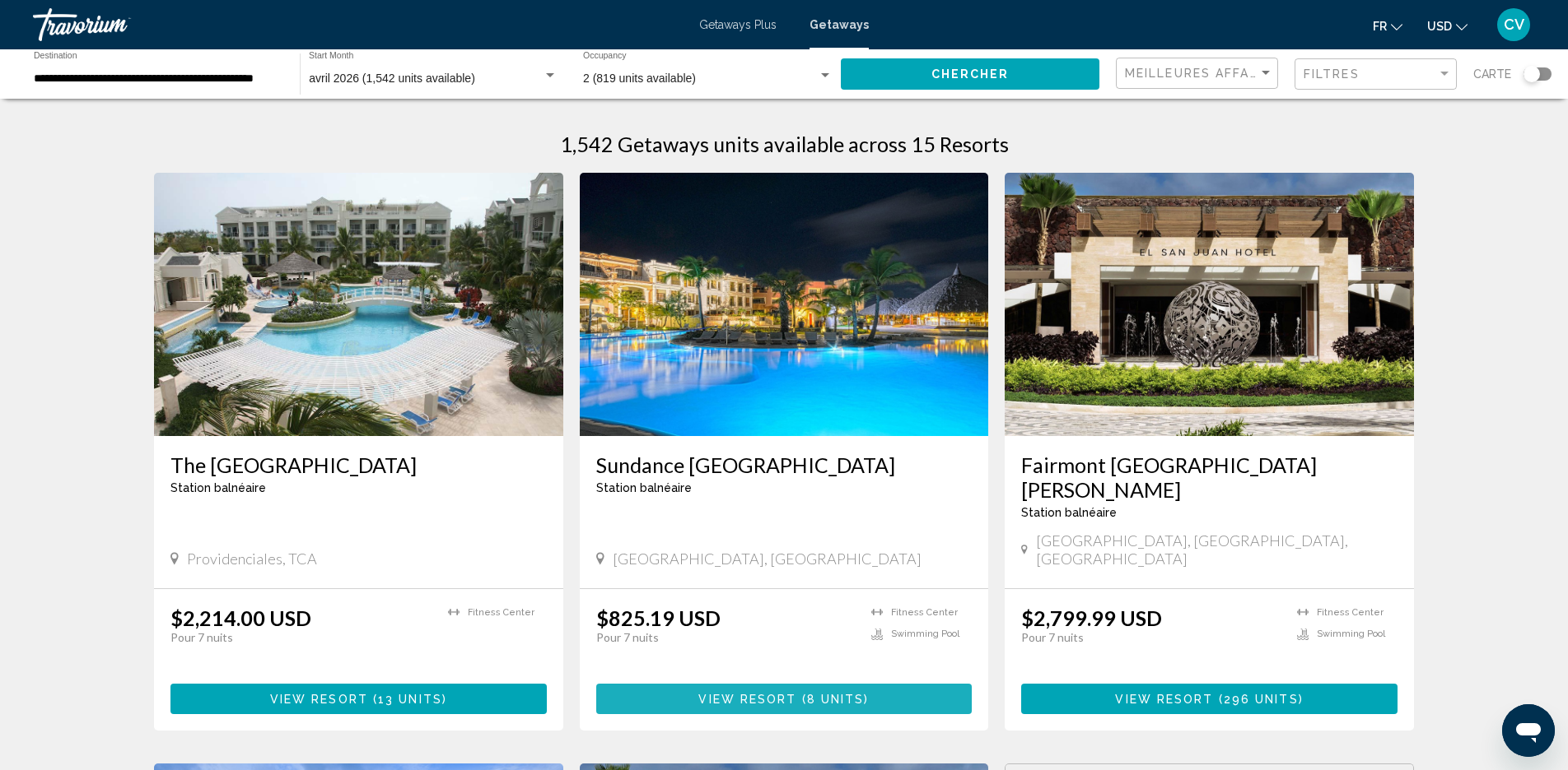
click at [771, 693] on span "View Resort" at bounding box center [747, 699] width 98 height 13
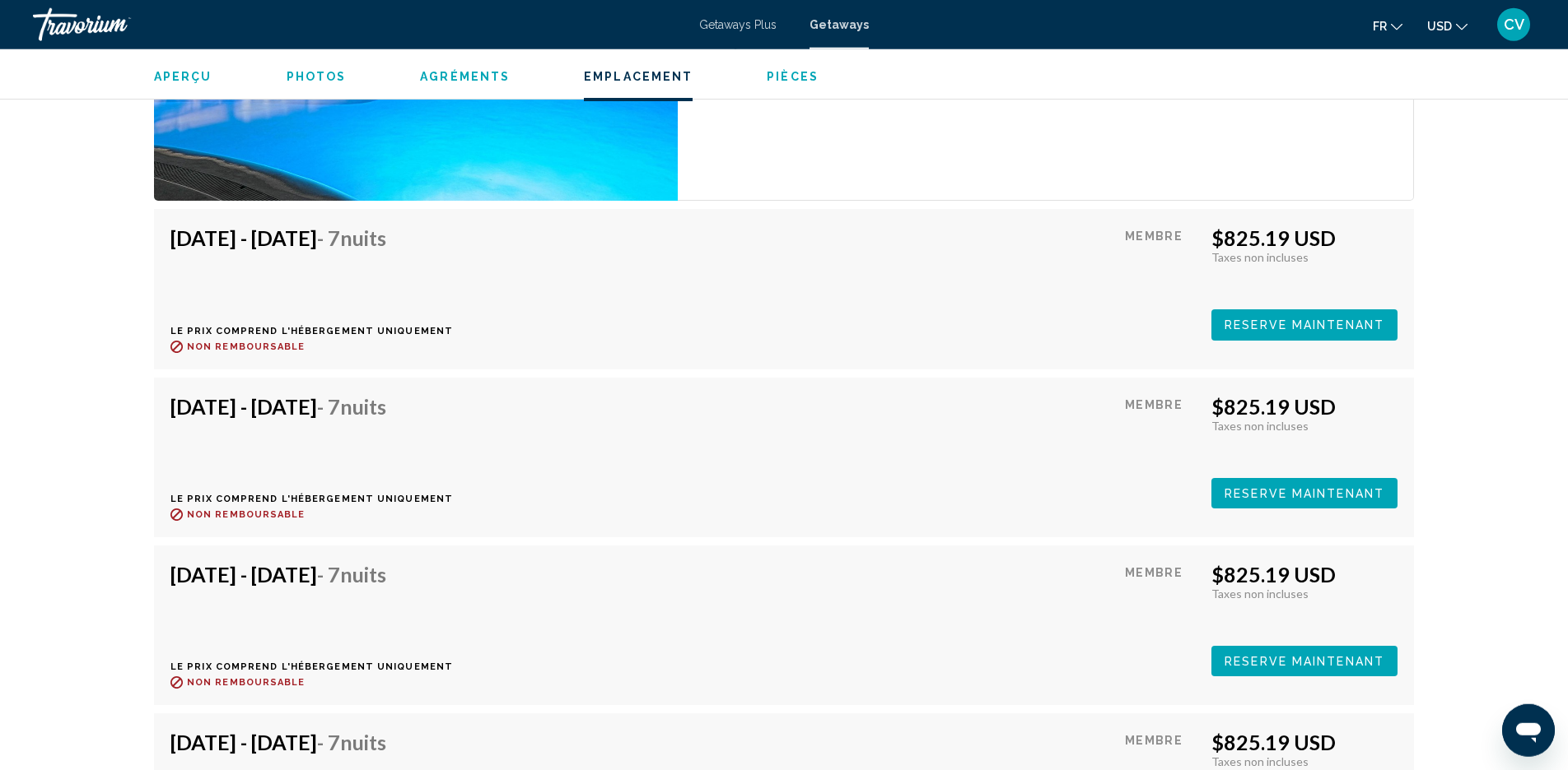
scroll to position [2559, 0]
